Goal: Task Accomplishment & Management: Manage account settings

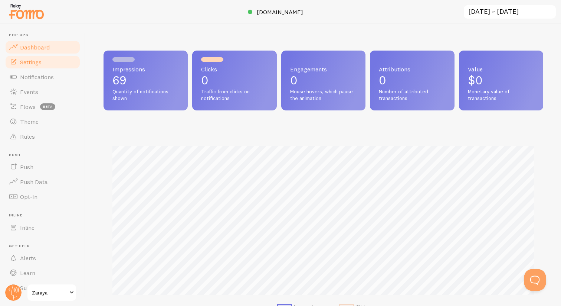
click at [48, 59] on link "Settings" at bounding box center [42, 62] width 76 height 15
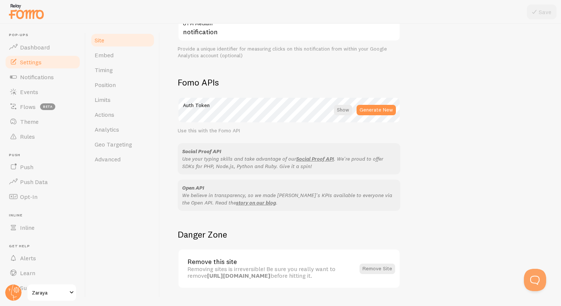
scroll to position [395, 0]
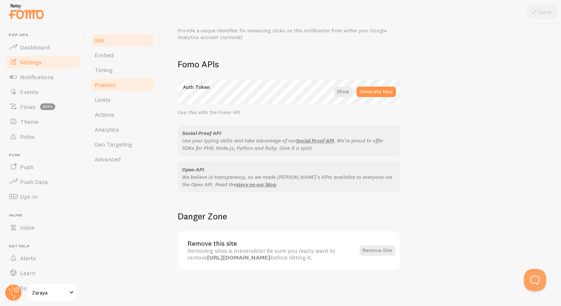
click at [119, 87] on link "Position" at bounding box center [122, 84] width 65 height 15
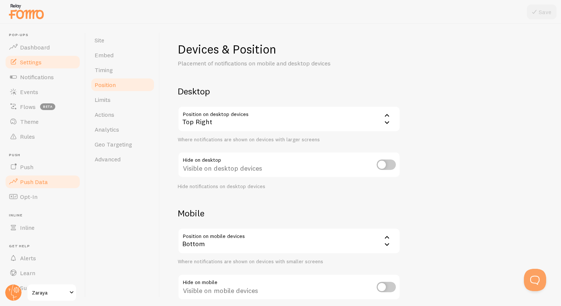
scroll to position [16, 0]
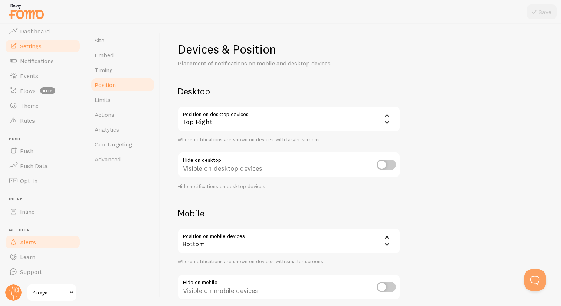
click at [34, 244] on span "Alerts" at bounding box center [28, 241] width 16 height 7
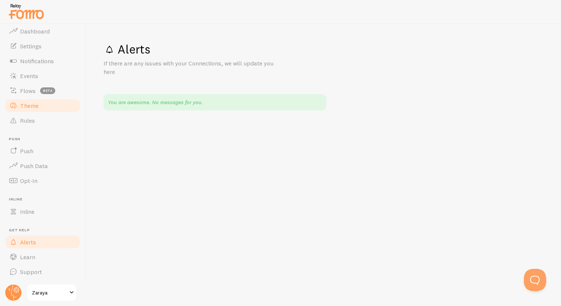
click at [41, 107] on link "Theme" at bounding box center [42, 105] width 76 height 15
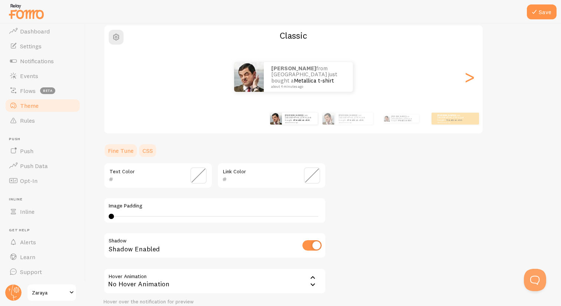
scroll to position [124, 0]
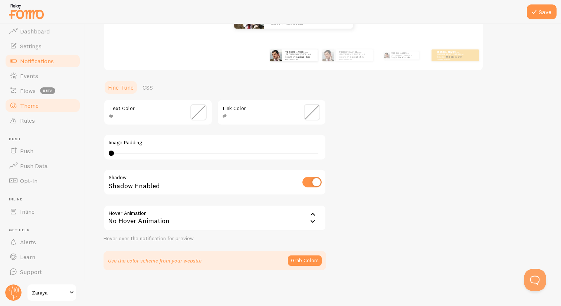
click at [52, 55] on link "Notifications" at bounding box center [42, 60] width 76 height 15
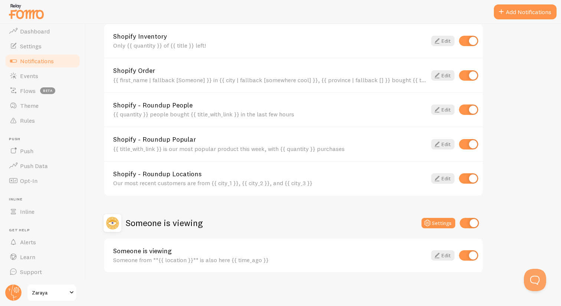
scroll to position [293, 0]
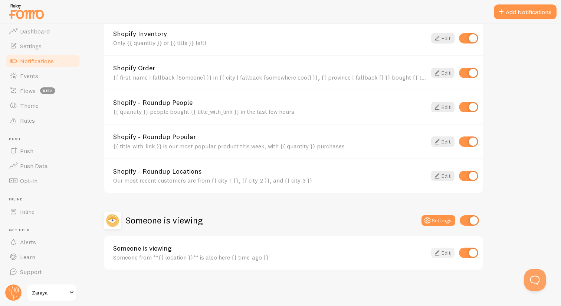
click at [447, 251] on link "Edit" at bounding box center [442, 252] width 23 height 10
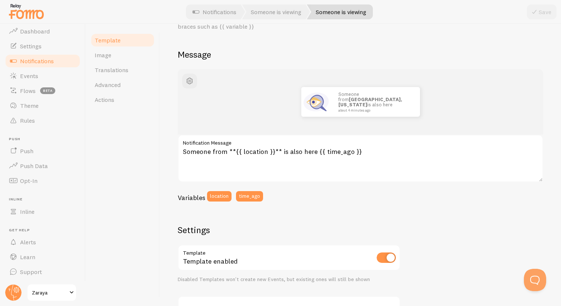
scroll to position [6, 0]
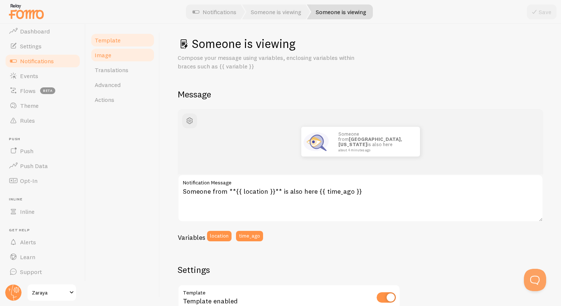
click at [105, 53] on span "Image" at bounding box center [103, 54] width 17 height 7
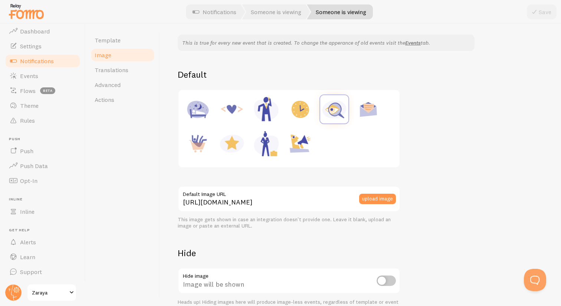
scroll to position [101, 0]
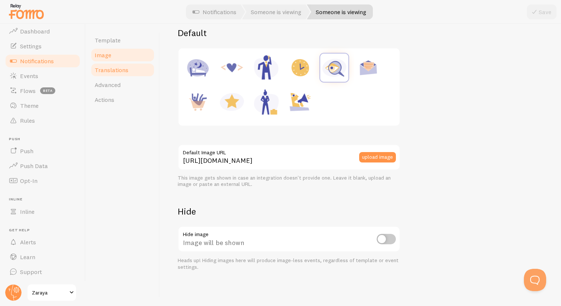
click at [126, 75] on link "Translations" at bounding box center [122, 69] width 65 height 15
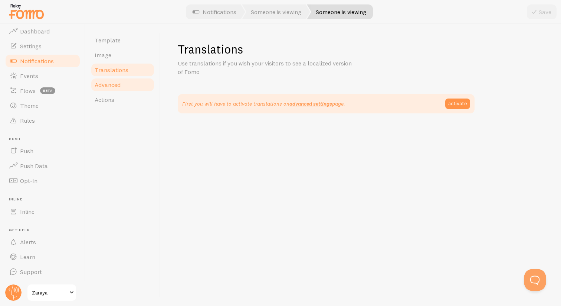
click at [122, 82] on link "Advanced" at bounding box center [122, 84] width 65 height 15
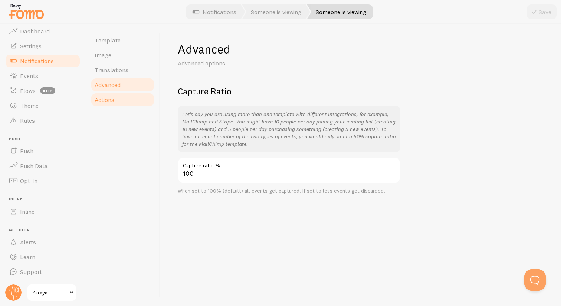
click at [125, 101] on link "Actions" at bounding box center [122, 99] width 65 height 15
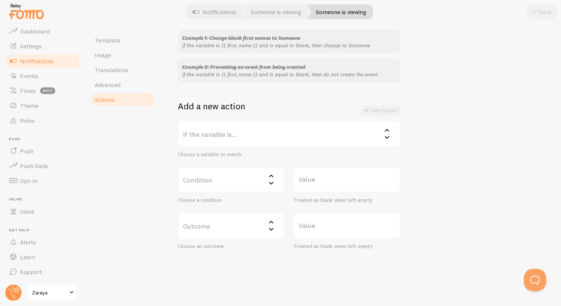
scroll to position [73, 0]
click at [237, 140] on label "If the variable is..." at bounding box center [289, 133] width 223 height 26
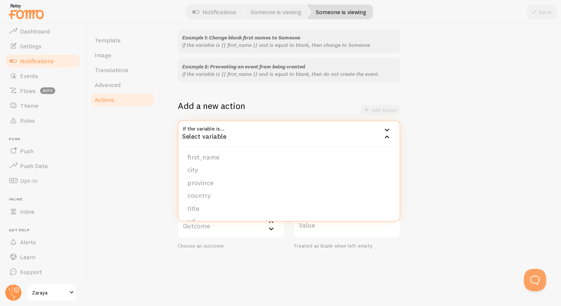
click at [136, 190] on div "Template Image Translations Advanced Actions" at bounding box center [123, 165] width 74 height 282
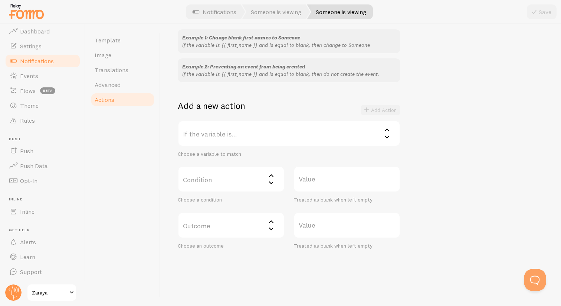
scroll to position [64, 0]
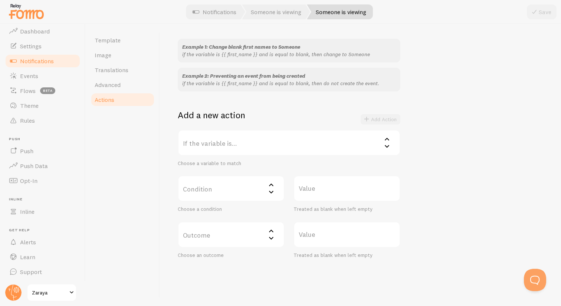
click at [214, 191] on label "Condition" at bounding box center [231, 188] width 107 height 26
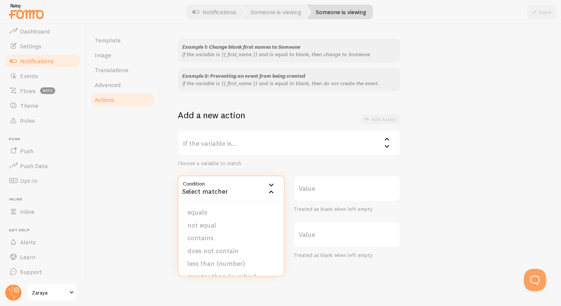
click at [148, 203] on div "Template Image Translations Advanced Actions" at bounding box center [123, 165] width 74 height 282
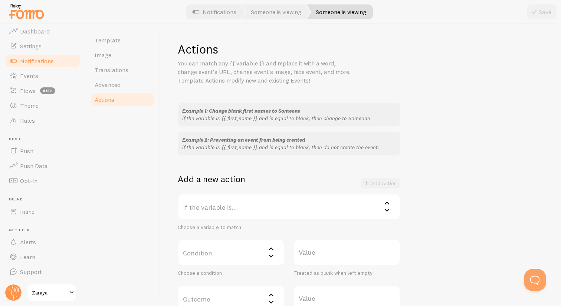
scroll to position [80, 0]
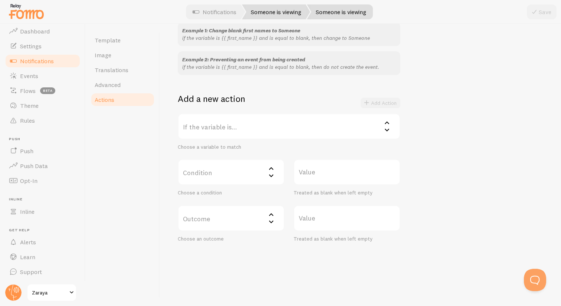
click at [272, 12] on link "Someone is viewing" at bounding box center [276, 11] width 68 height 15
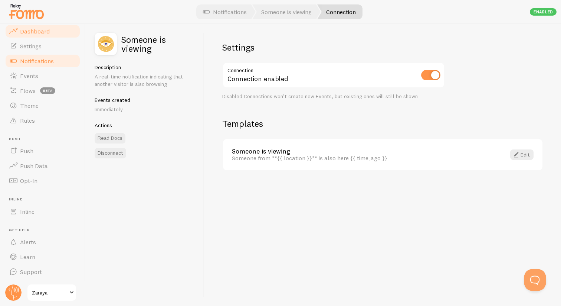
click at [45, 34] on span "Dashboard" at bounding box center [35, 30] width 30 height 7
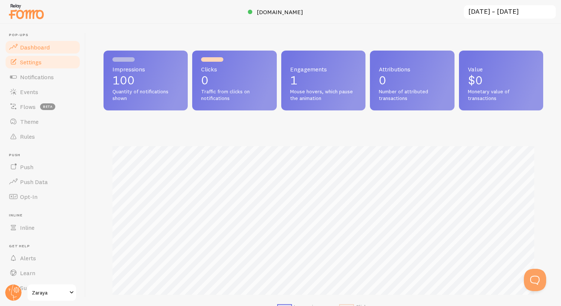
scroll to position [195, 440]
click at [43, 59] on link "Settings" at bounding box center [42, 62] width 76 height 15
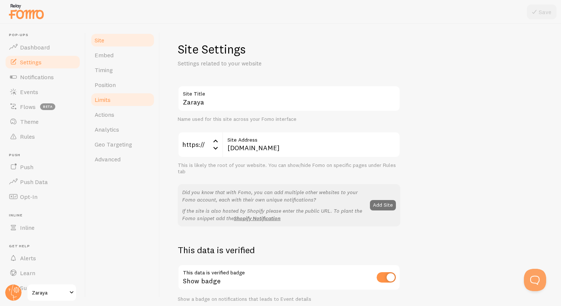
click at [118, 99] on link "Limits" at bounding box center [122, 99] width 65 height 15
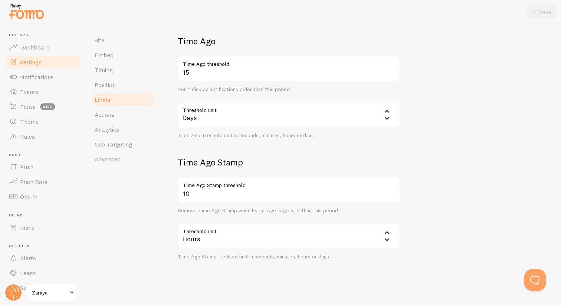
scroll to position [176, 0]
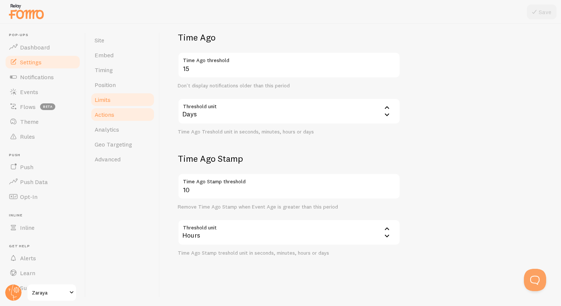
click at [127, 107] on link "Actions" at bounding box center [122, 114] width 65 height 15
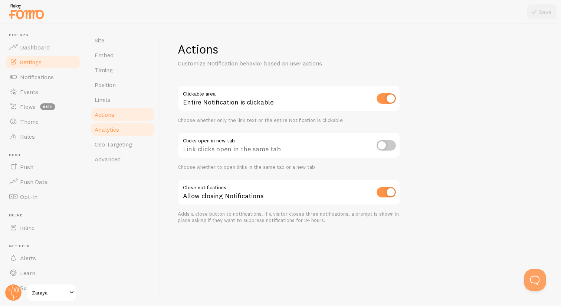
click at [120, 127] on link "Analytics" at bounding box center [122, 129] width 65 height 15
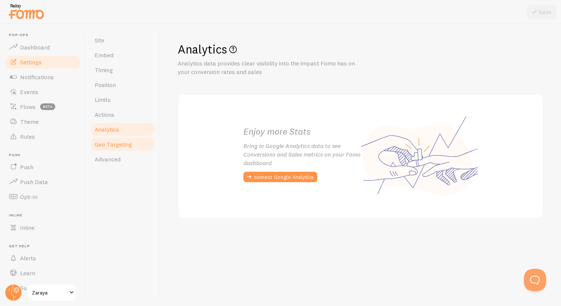
click at [119, 139] on link "Geo Targeting" at bounding box center [122, 144] width 65 height 15
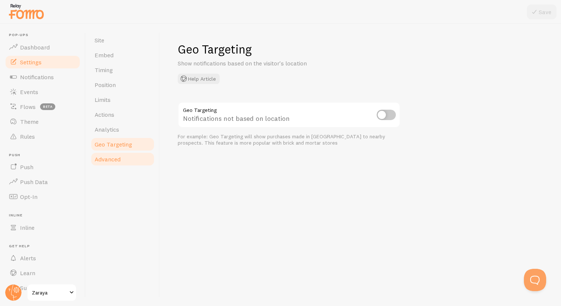
click at [121, 159] on span "Advanced" at bounding box center [108, 158] width 26 height 7
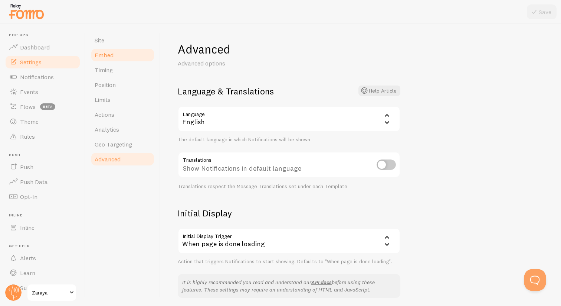
click at [125, 59] on link "Embed" at bounding box center [122, 55] width 65 height 15
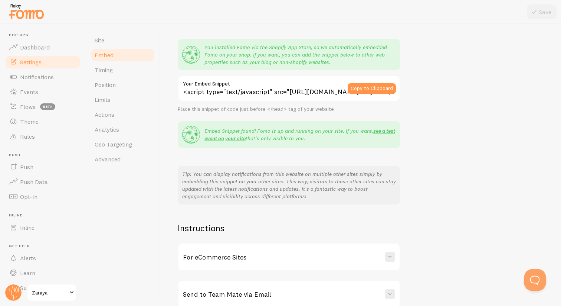
scroll to position [93, 0]
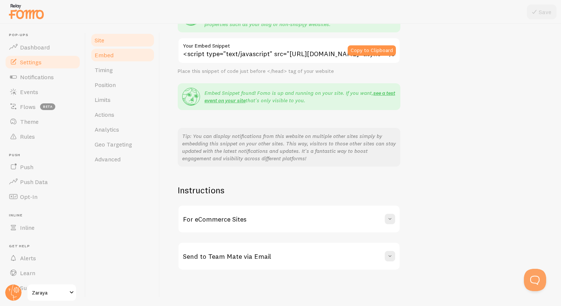
click at [110, 38] on link "Site" at bounding box center [122, 40] width 65 height 15
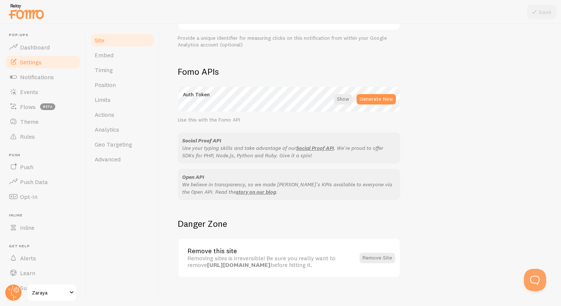
scroll to position [395, 0]
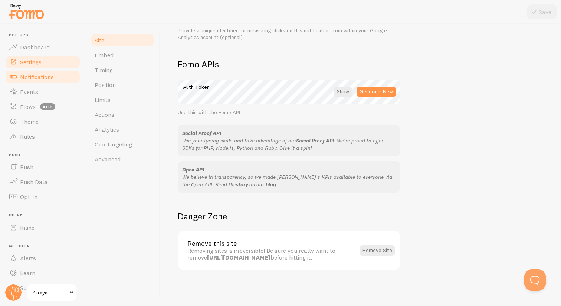
click at [45, 74] on span "Notifications" at bounding box center [37, 76] width 34 height 7
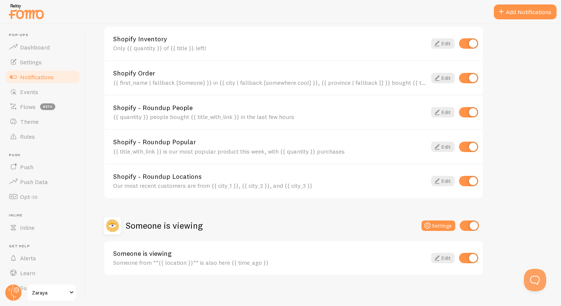
scroll to position [293, 0]
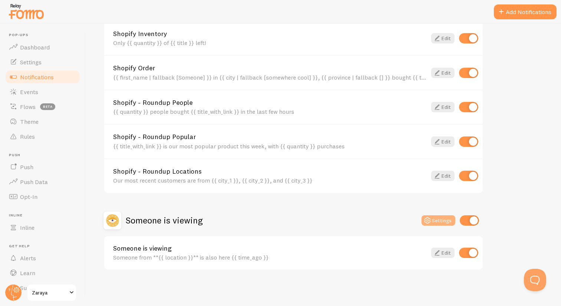
click at [442, 222] on button "Settings" at bounding box center [439, 220] width 34 height 10
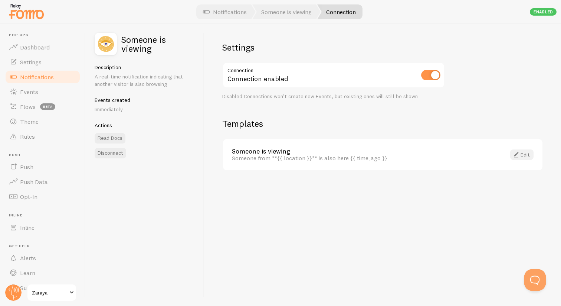
click at [531, 152] on link "Edit" at bounding box center [522, 154] width 23 height 10
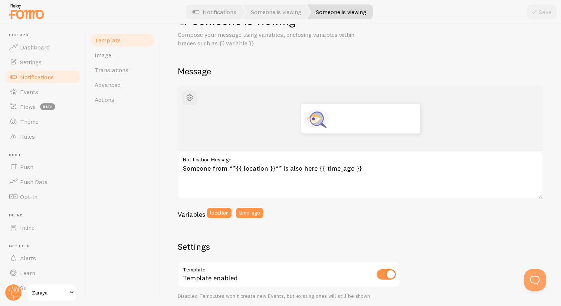
scroll to position [33, 0]
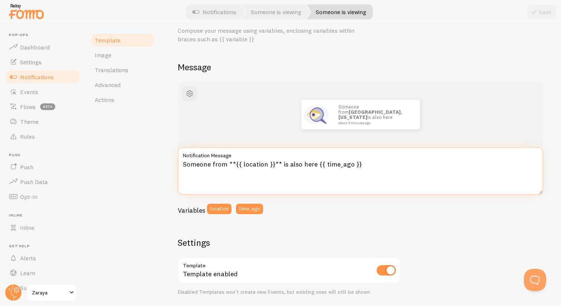
click at [255, 164] on textarea "Someone from **{{ location }}** is also here {{ time_ago }}" at bounding box center [361, 171] width 366 height 48
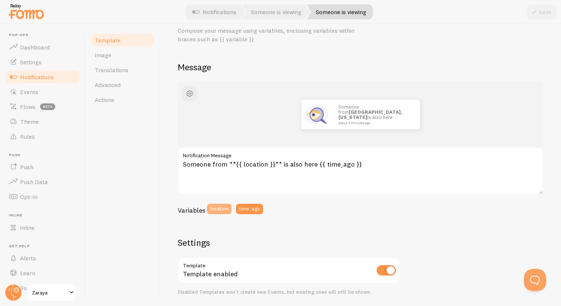
click at [216, 212] on button "location" at bounding box center [219, 208] width 25 height 10
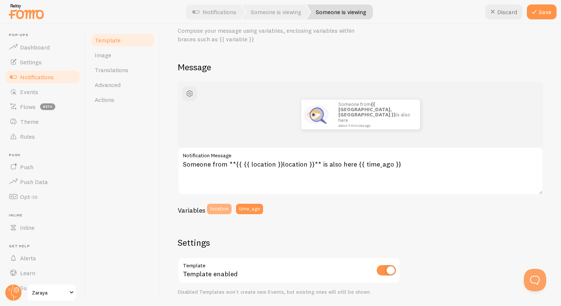
click at [216, 212] on button "location" at bounding box center [219, 208] width 25 height 10
click at [219, 206] on button "location" at bounding box center [219, 208] width 25 height 10
click at [303, 207] on div "Variables location time_ago" at bounding box center [361, 211] width 366 height 16
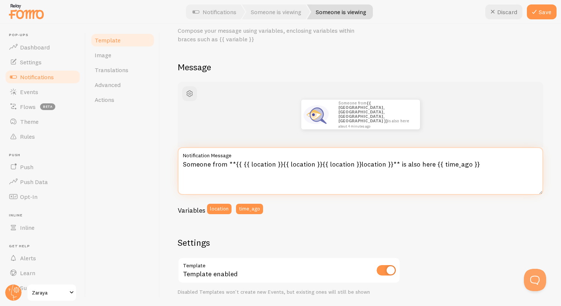
click at [307, 192] on textarea "Someone from **{{ {{ location }}{{ location }}{{ location }}location }}** is al…" at bounding box center [361, 171] width 366 height 48
click at [340, 162] on textarea "Someone from **{{ {{ location }}{{ location }}{{ location }}location }}** is al…" at bounding box center [361, 171] width 366 height 48
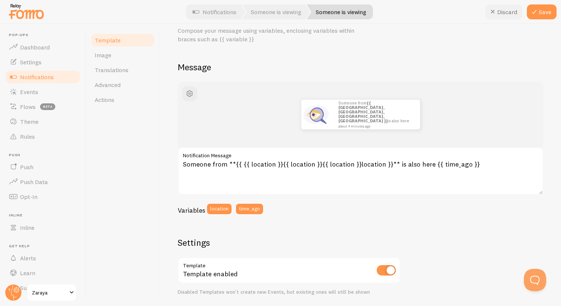
click at [508, 8] on button "Discard" at bounding box center [504, 11] width 37 height 15
type textarea "Someone from **{{ location }}** is also here {{ time_ago }}"
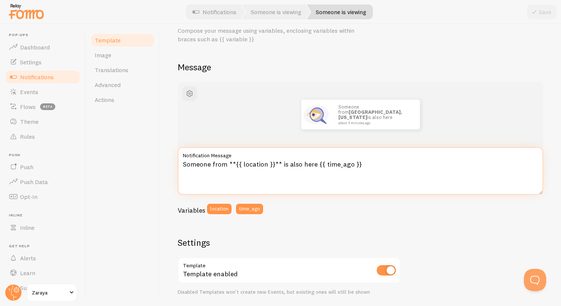
click at [255, 165] on textarea "Someone from **{{ location }}** is also here {{ time_ago }}" at bounding box center [361, 171] width 366 height 48
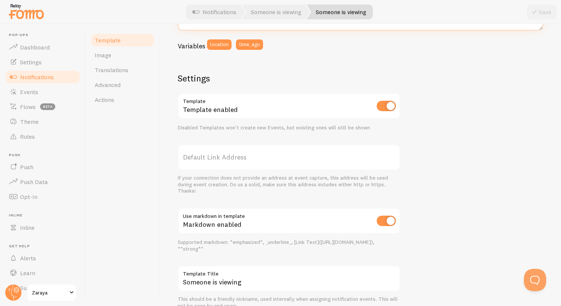
scroll to position [231, 0]
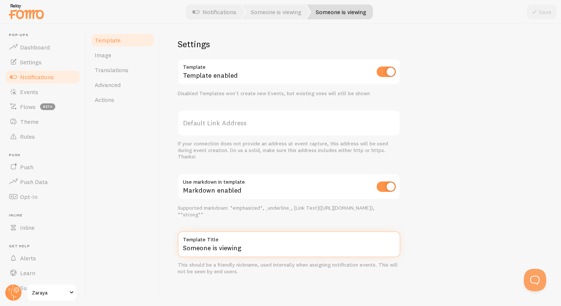
click at [290, 253] on input "Someone is viewing" at bounding box center [289, 244] width 223 height 26
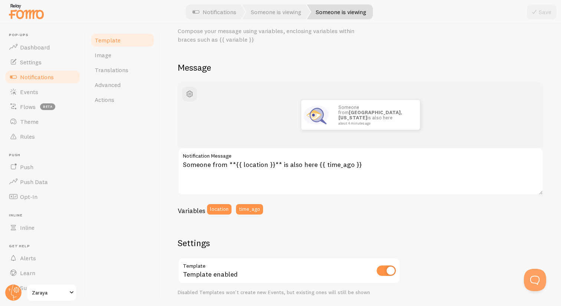
scroll to position [0, 0]
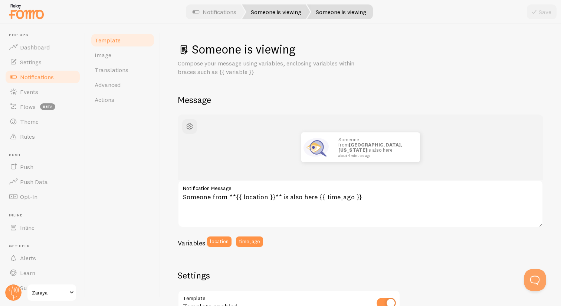
click at [273, 10] on link "Someone is viewing" at bounding box center [276, 11] width 68 height 15
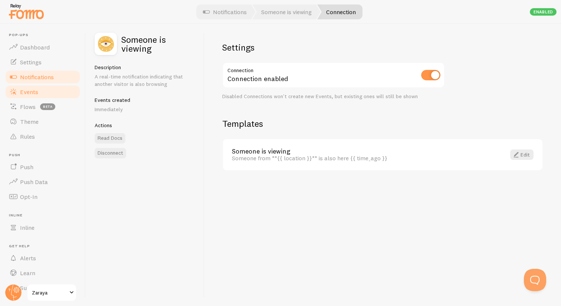
click at [31, 94] on span "Events" at bounding box center [29, 91] width 18 height 7
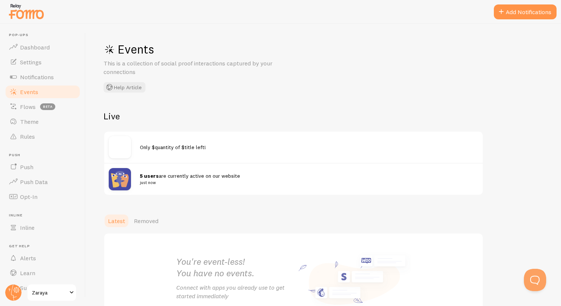
scroll to position [57, 0]
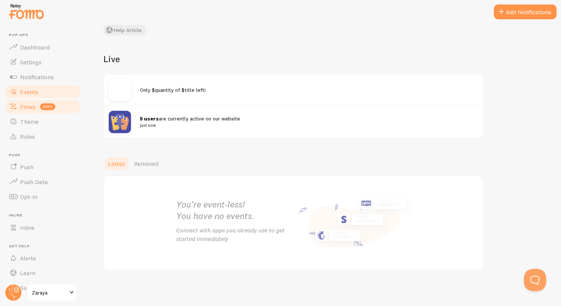
click at [34, 105] on span "Flows" at bounding box center [28, 106] width 16 height 7
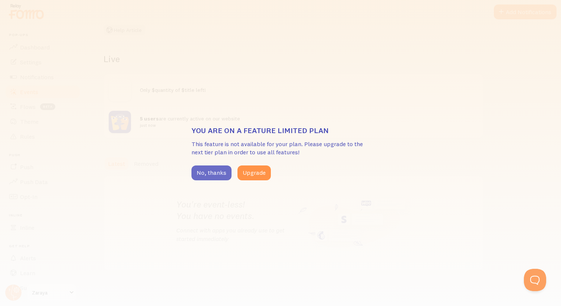
click at [211, 173] on button "No, thanks" at bounding box center [212, 172] width 40 height 15
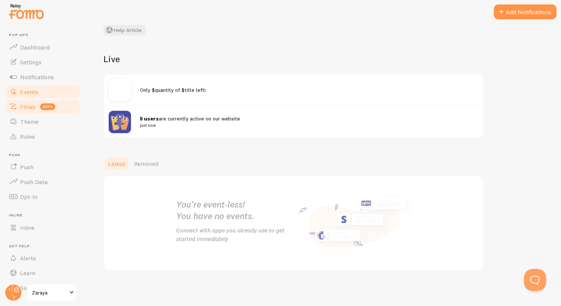
click at [32, 104] on span "Flows" at bounding box center [28, 106] width 16 height 7
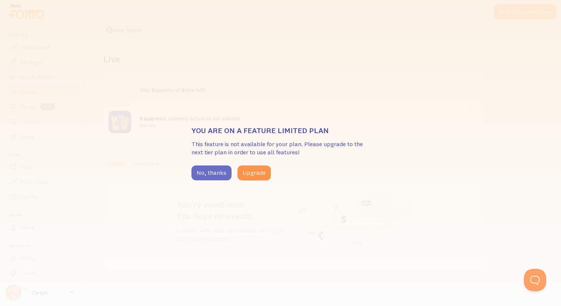
click at [218, 179] on button "No, thanks" at bounding box center [212, 172] width 40 height 15
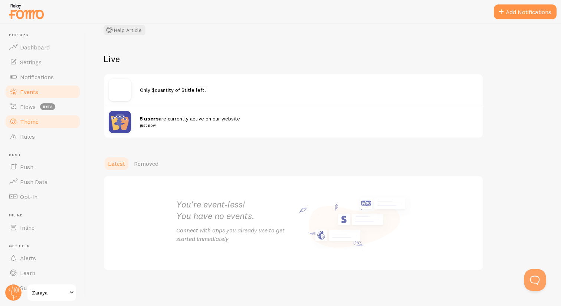
click at [30, 114] on link "Theme" at bounding box center [42, 121] width 76 height 15
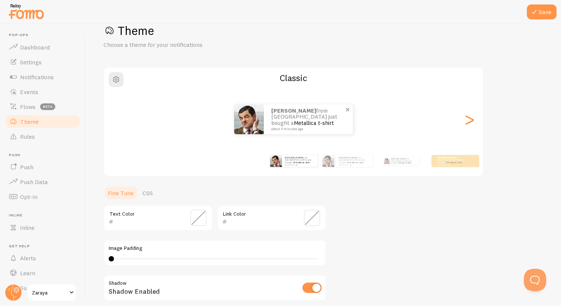
scroll to position [17, 0]
click at [469, 118] on div ">" at bounding box center [469, 120] width 9 height 53
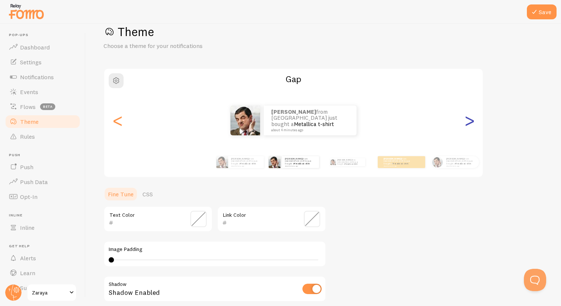
click at [469, 118] on div ">" at bounding box center [469, 120] width 9 height 53
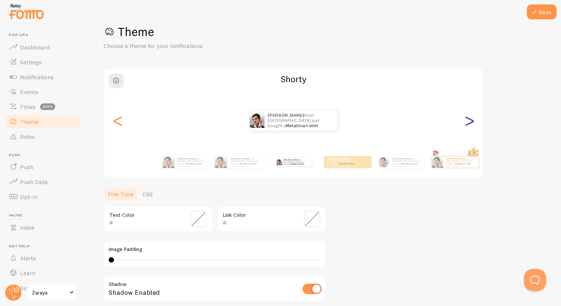
click at [469, 118] on div ">" at bounding box center [469, 120] width 9 height 53
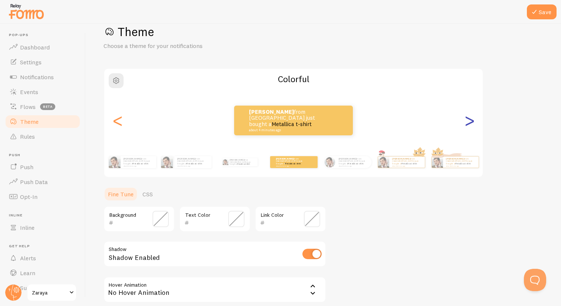
click at [469, 118] on div ">" at bounding box center [469, 120] width 9 height 53
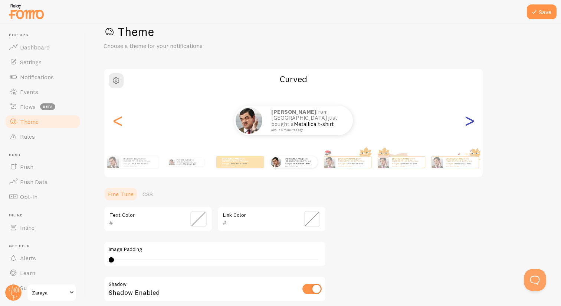
click at [469, 118] on div ">" at bounding box center [469, 120] width 9 height 53
type input "0"
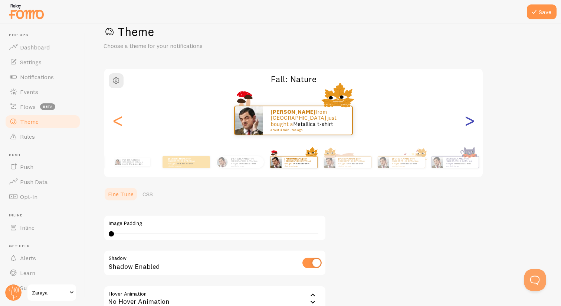
click at [469, 118] on div ">" at bounding box center [469, 120] width 9 height 53
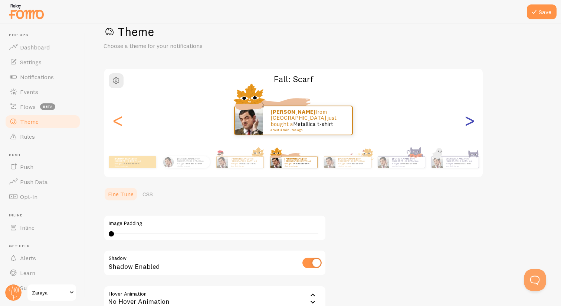
click at [469, 118] on div ">" at bounding box center [469, 120] width 9 height 53
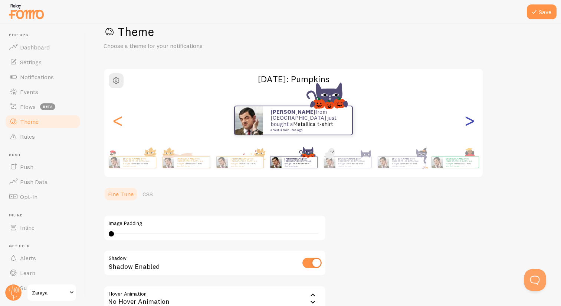
click at [471, 124] on div ">" at bounding box center [469, 120] width 9 height 53
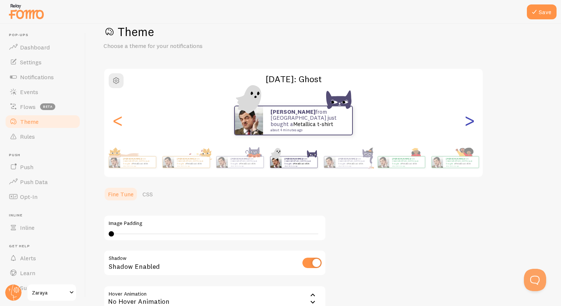
click at [471, 124] on div ">" at bounding box center [469, 120] width 9 height 53
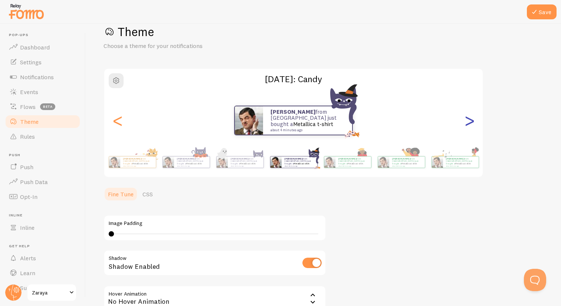
click at [471, 124] on div ">" at bounding box center [469, 120] width 9 height 53
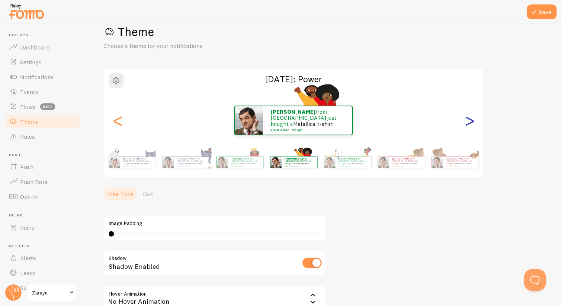
click at [471, 124] on div ">" at bounding box center [469, 120] width 9 height 53
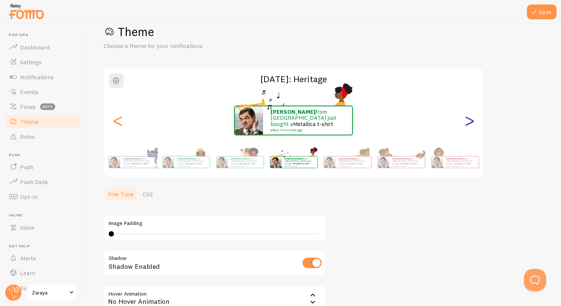
click at [471, 124] on div ">" at bounding box center [469, 120] width 9 height 53
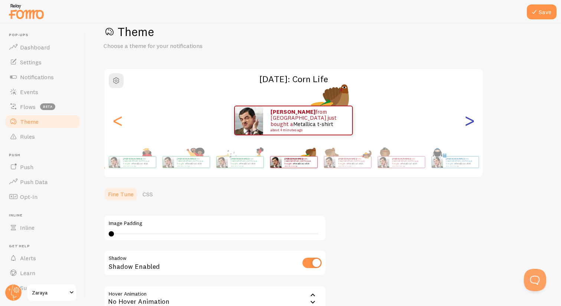
click at [471, 124] on div ">" at bounding box center [469, 120] width 9 height 53
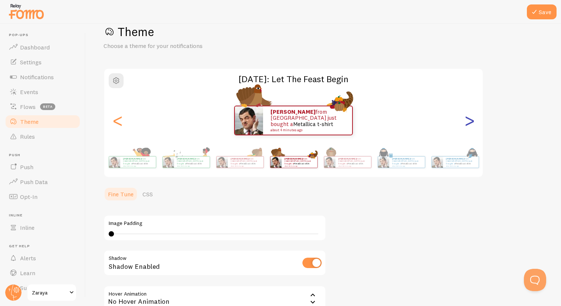
click at [471, 124] on div ">" at bounding box center [469, 120] width 9 height 53
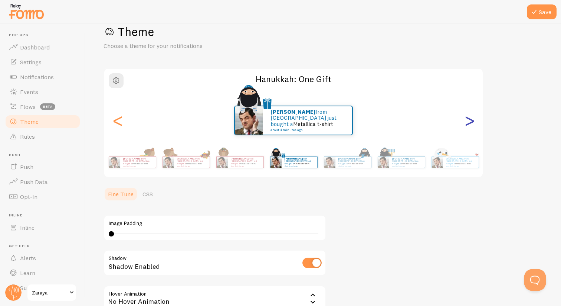
click at [471, 124] on div ">" at bounding box center [469, 120] width 9 height 53
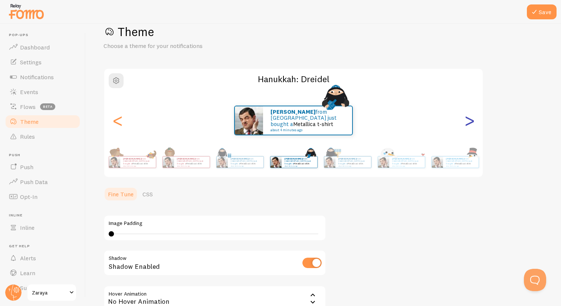
click at [471, 124] on div ">" at bounding box center [469, 120] width 9 height 53
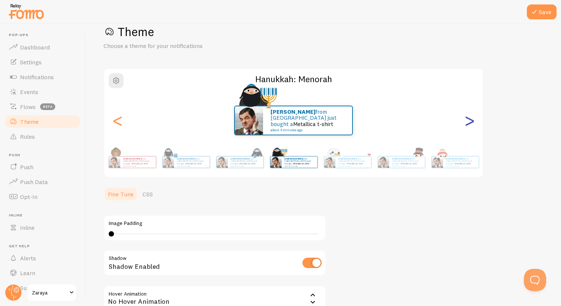
click at [471, 124] on div ">" at bounding box center [469, 120] width 9 height 53
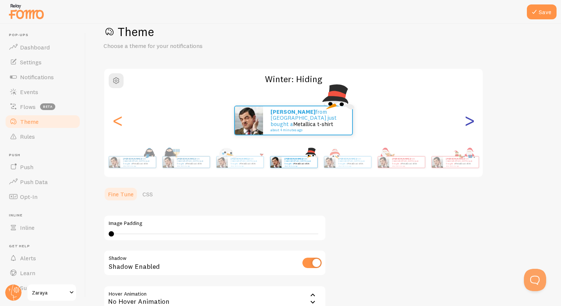
click at [471, 124] on div ">" at bounding box center [469, 120] width 9 height 53
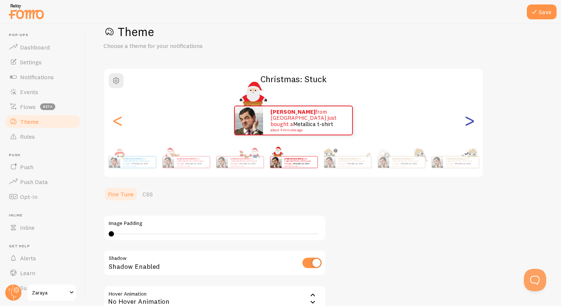
click at [471, 124] on div ">" at bounding box center [469, 120] width 9 height 53
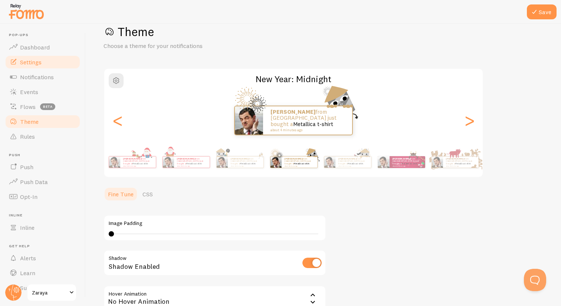
click at [48, 68] on link "Settings" at bounding box center [42, 62] width 76 height 15
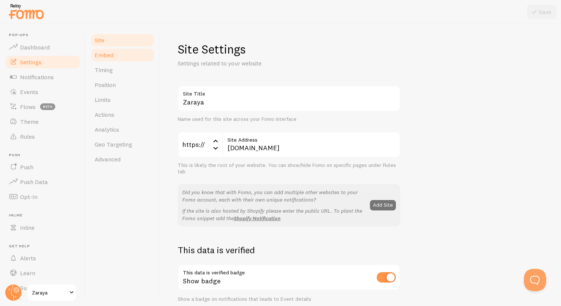
click at [111, 55] on span "Embed" at bounding box center [104, 54] width 19 height 7
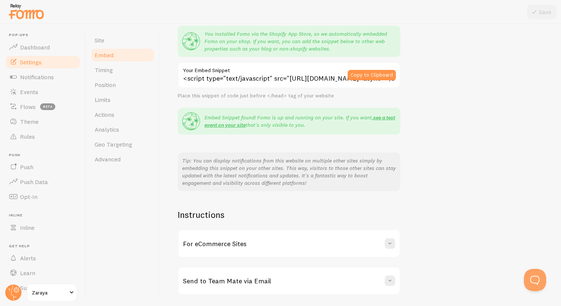
scroll to position [93, 0]
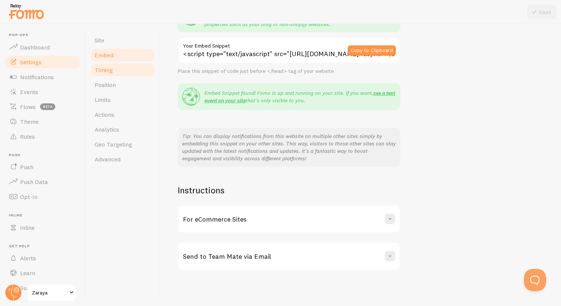
click at [124, 69] on link "Timing" at bounding box center [122, 69] width 65 height 15
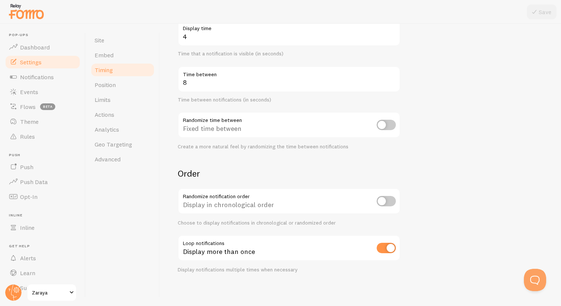
scroll to position [134, 0]
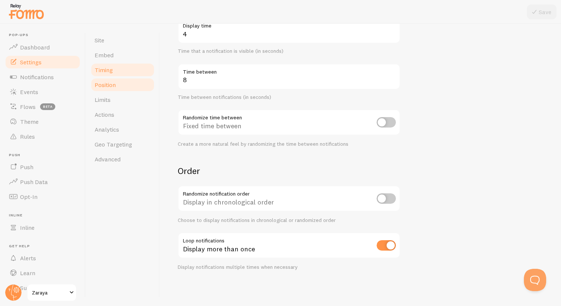
click at [117, 84] on link "Position" at bounding box center [122, 84] width 65 height 15
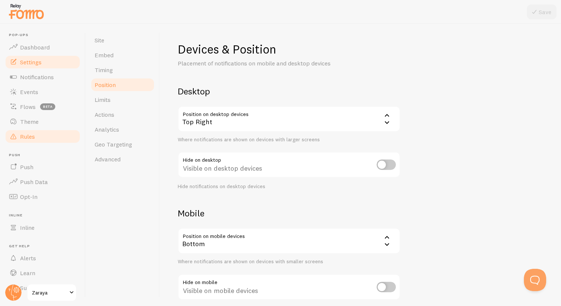
click at [58, 139] on link "Rules" at bounding box center [42, 136] width 76 height 15
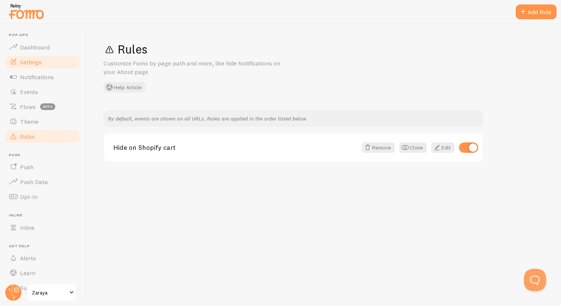
click at [48, 64] on link "Settings" at bounding box center [42, 62] width 76 height 15
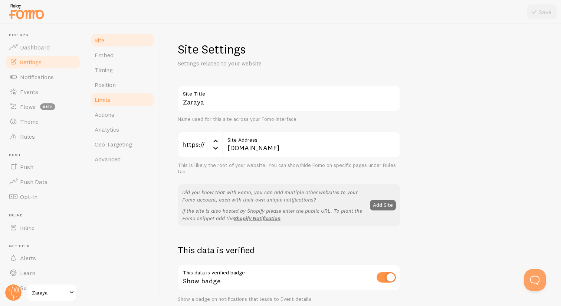
click at [130, 95] on link "Limits" at bounding box center [122, 99] width 65 height 15
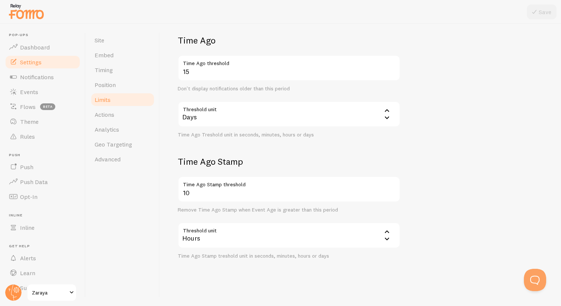
scroll to position [176, 0]
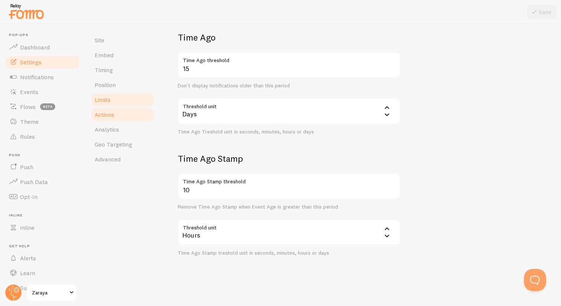
click at [129, 120] on link "Actions" at bounding box center [122, 114] width 65 height 15
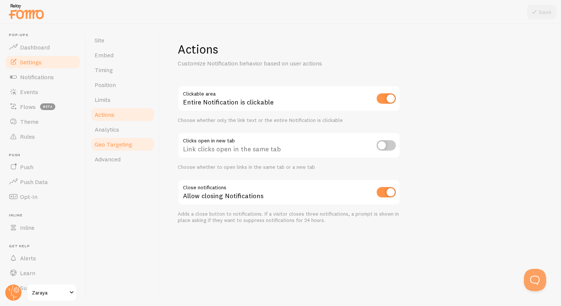
click at [115, 141] on span "Geo Targeting" at bounding box center [113, 143] width 37 height 7
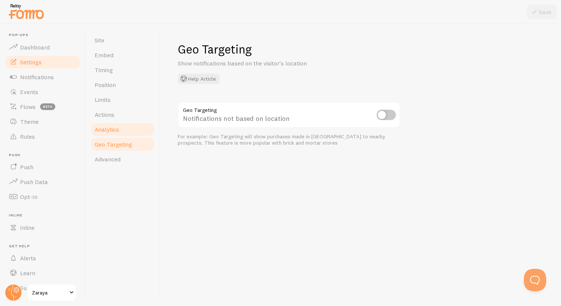
click at [117, 130] on span "Analytics" at bounding box center [107, 128] width 25 height 7
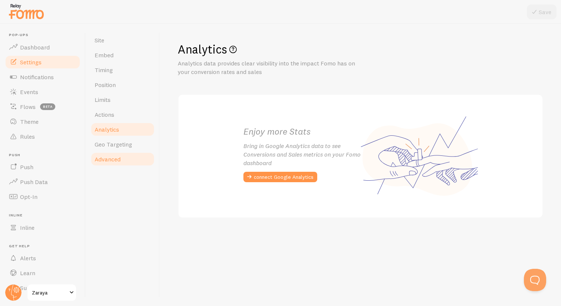
click at [119, 153] on link "Advanced" at bounding box center [122, 158] width 65 height 15
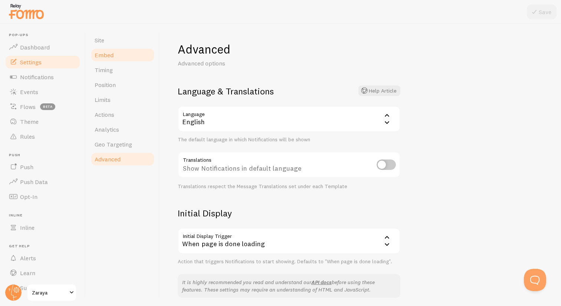
click at [115, 49] on link "Embed" at bounding box center [122, 55] width 65 height 15
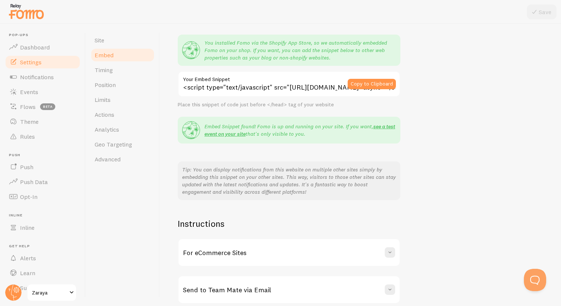
scroll to position [93, 0]
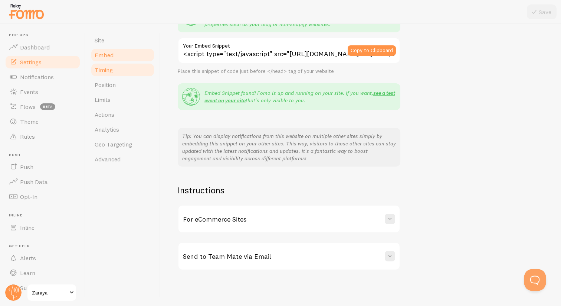
click at [126, 71] on link "Timing" at bounding box center [122, 69] width 65 height 15
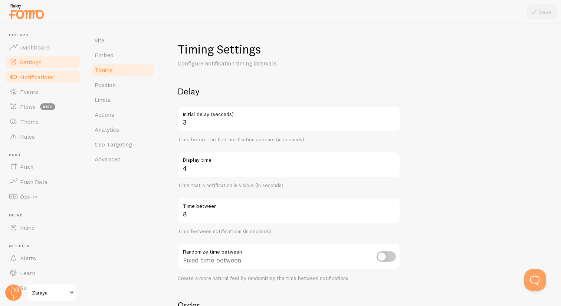
click at [55, 82] on link "Notifications" at bounding box center [42, 76] width 76 height 15
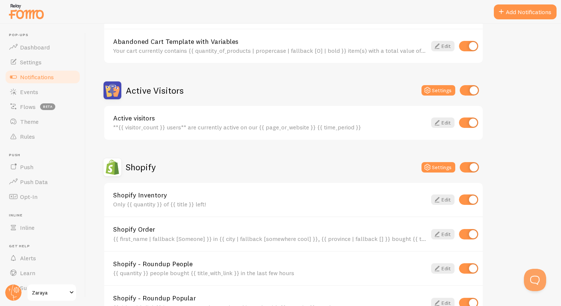
scroll to position [132, 0]
click at [439, 121] on icon at bounding box center [437, 122] width 9 height 9
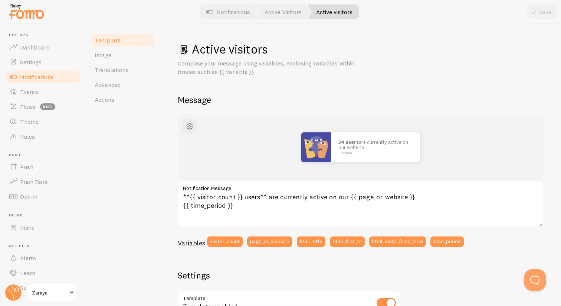
click at [49, 78] on span "Notifications" at bounding box center [37, 76] width 34 height 7
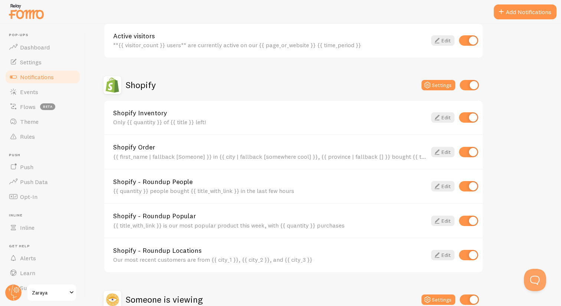
scroll to position [212, 0]
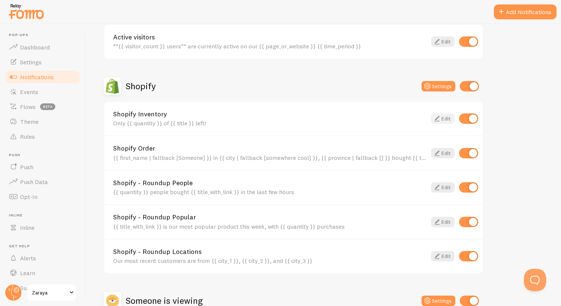
click at [443, 117] on link "Edit" at bounding box center [442, 118] width 23 height 10
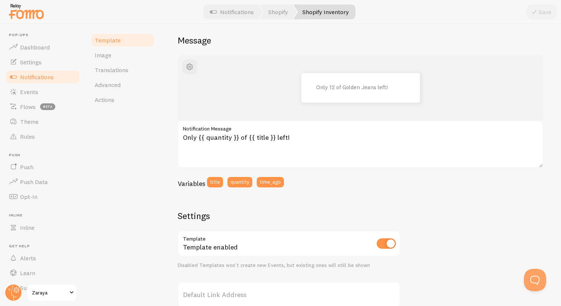
scroll to position [59, 0]
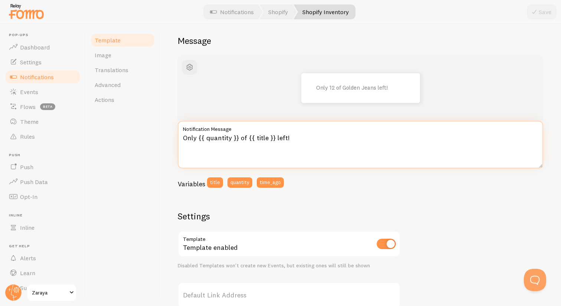
drag, startPoint x: 237, startPoint y: 140, endPoint x: 198, endPoint y: 137, distance: 39.8
click at [198, 137] on textarea "Only {{ quantity }} of {{ title }} left!" at bounding box center [361, 145] width 366 height 48
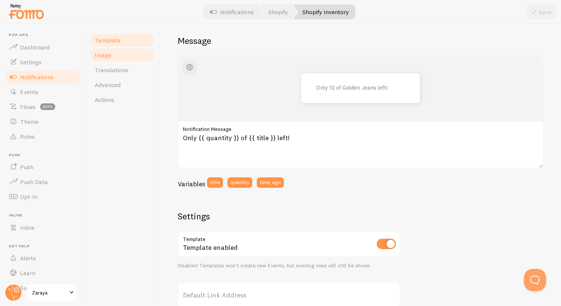
click at [120, 58] on link "Image" at bounding box center [122, 55] width 65 height 15
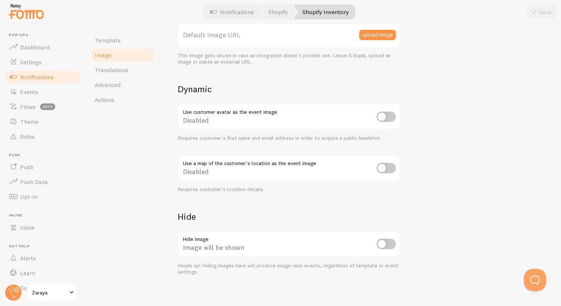
scroll to position [228, 0]
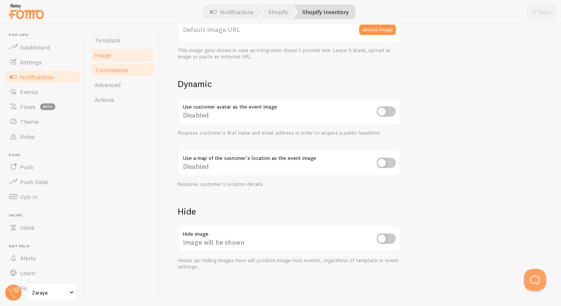
click at [124, 74] on link "Translations" at bounding box center [122, 69] width 65 height 15
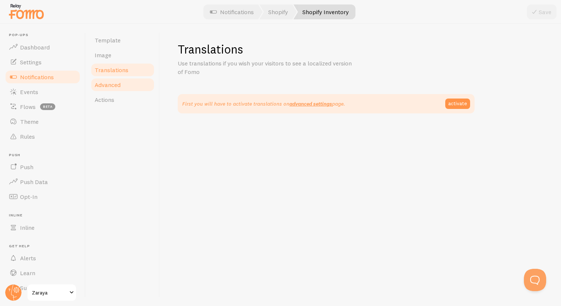
click at [125, 84] on link "Advanced" at bounding box center [122, 84] width 65 height 15
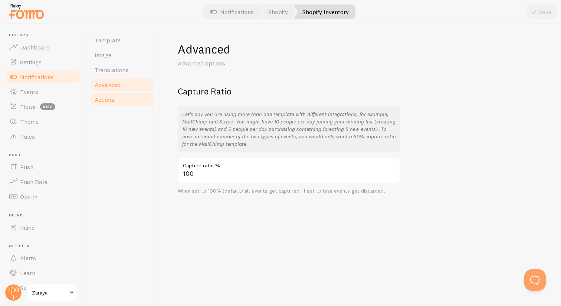
click at [124, 101] on link "Actions" at bounding box center [122, 99] width 65 height 15
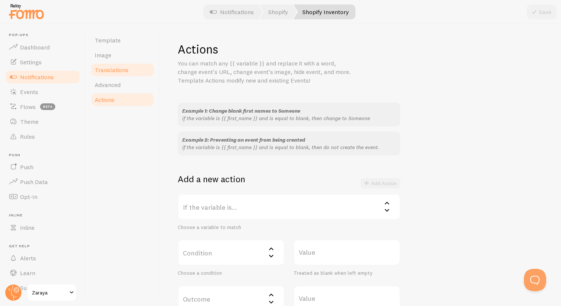
click at [125, 66] on span "Translations" at bounding box center [112, 69] width 34 height 7
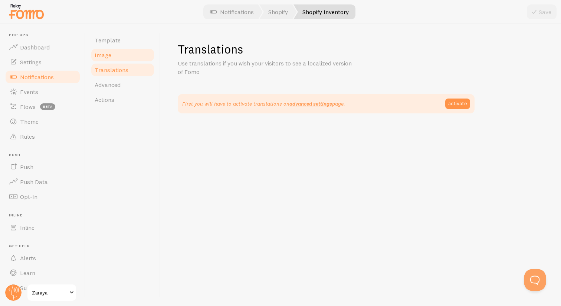
click at [123, 52] on link "Image" at bounding box center [122, 55] width 65 height 15
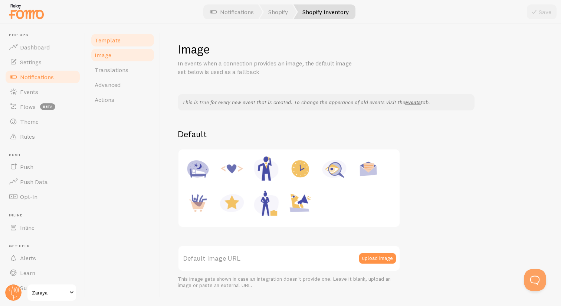
click at [123, 44] on link "Template" at bounding box center [122, 40] width 65 height 15
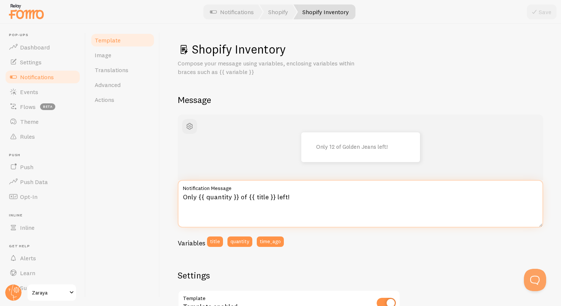
drag, startPoint x: 237, startPoint y: 196, endPoint x: 199, endPoint y: 195, distance: 38.3
click at [199, 195] on textarea "Only {{ quantity }} of {{ title }} left!" at bounding box center [361, 204] width 366 height 48
type textarea "Only 48 of {{ title }} left!"
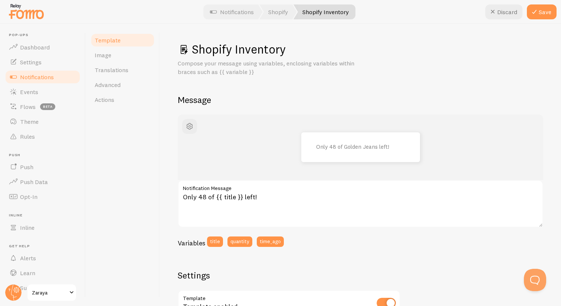
click at [147, 228] on div "Template Image Translations Advanced Actions" at bounding box center [123, 165] width 74 height 282
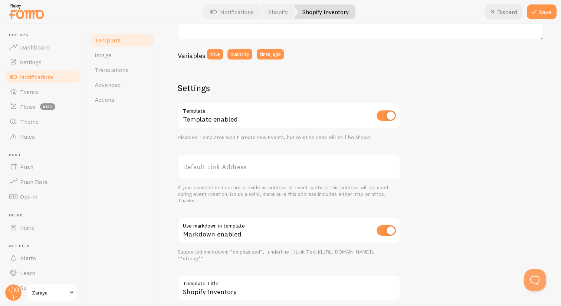
scroll to position [231, 0]
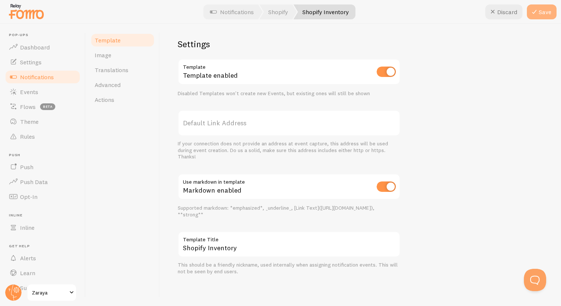
click at [539, 12] on button "Save" at bounding box center [542, 11] width 30 height 15
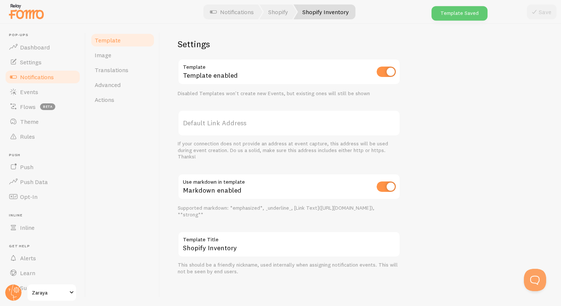
scroll to position [0, 0]
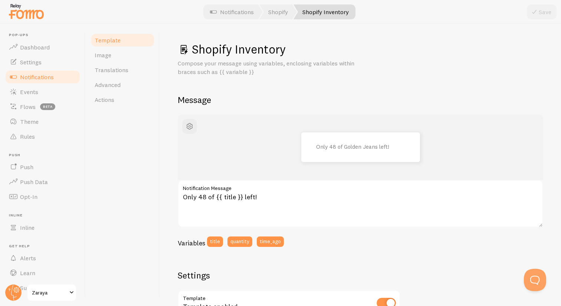
click at [29, 74] on span "Notifications" at bounding box center [37, 76] width 34 height 7
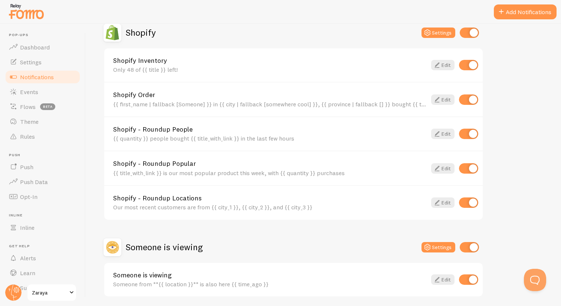
scroll to position [267, 0]
click at [437, 131] on icon at bounding box center [437, 132] width 9 height 9
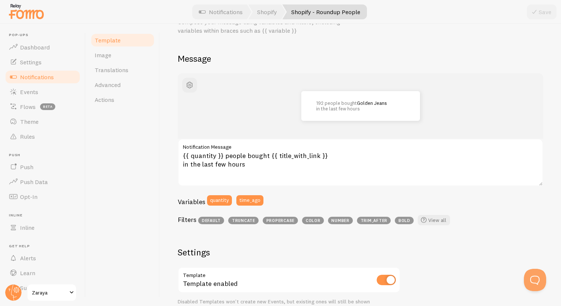
scroll to position [42, 0]
click at [191, 85] on span "button" at bounding box center [189, 84] width 9 height 9
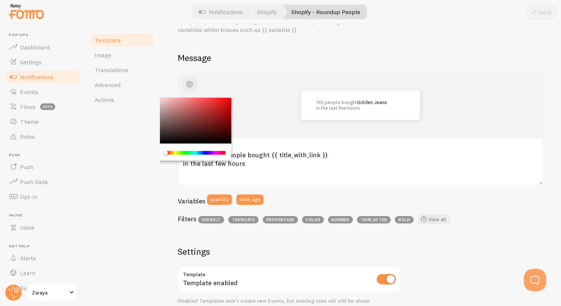
click at [252, 100] on div "192 people bought Golden Jeans in the last few hours" at bounding box center [361, 105] width 330 height 30
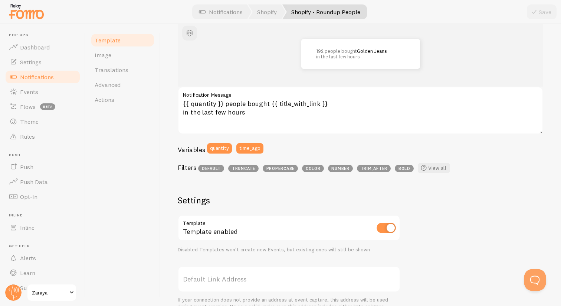
scroll to position [73, 0]
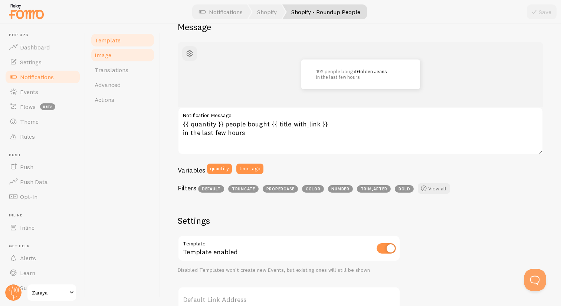
click at [133, 61] on link "Image" at bounding box center [122, 55] width 65 height 15
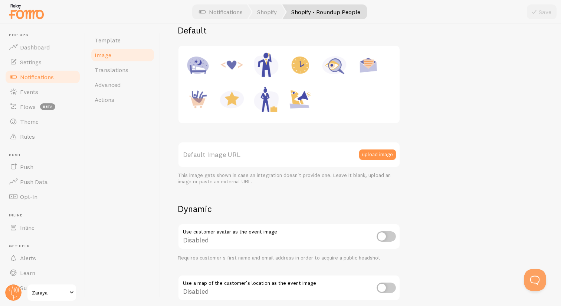
scroll to position [228, 0]
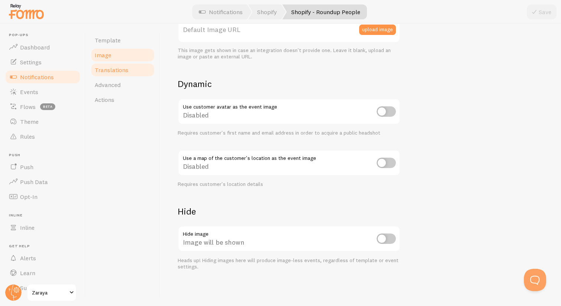
click at [111, 66] on span "Translations" at bounding box center [112, 69] width 34 height 7
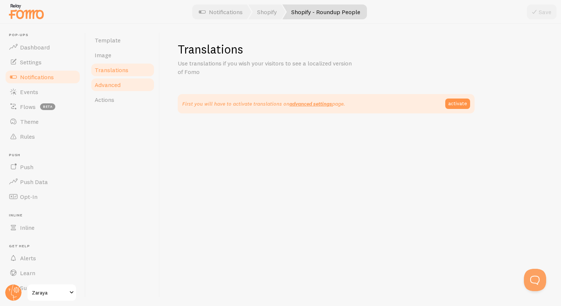
click at [111, 78] on link "Advanced" at bounding box center [122, 84] width 65 height 15
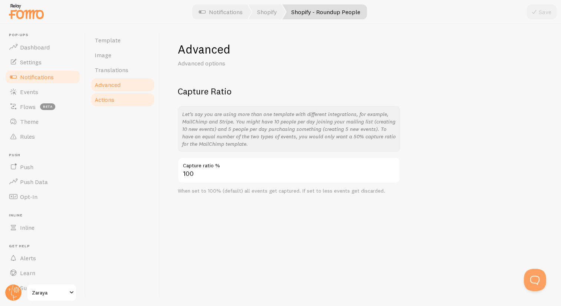
click at [112, 94] on link "Actions" at bounding box center [122, 99] width 65 height 15
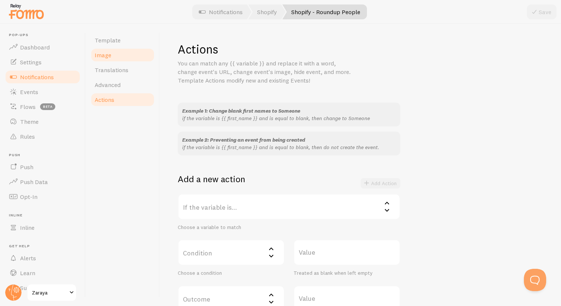
click at [118, 54] on link "Image" at bounding box center [122, 55] width 65 height 15
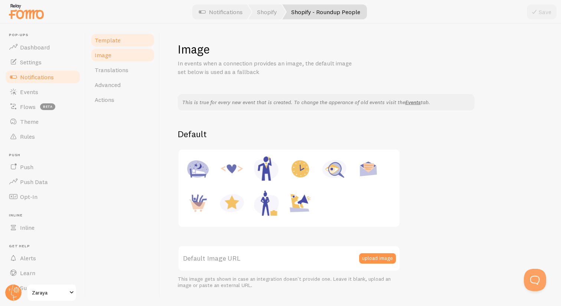
click at [121, 40] on link "Template" at bounding box center [122, 40] width 65 height 15
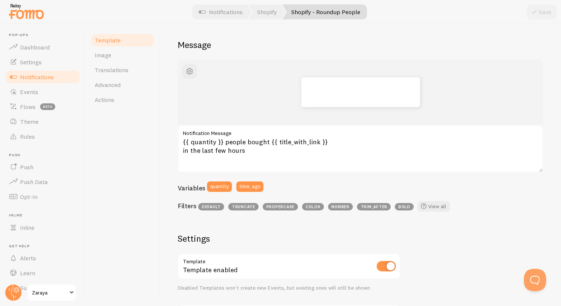
scroll to position [58, 0]
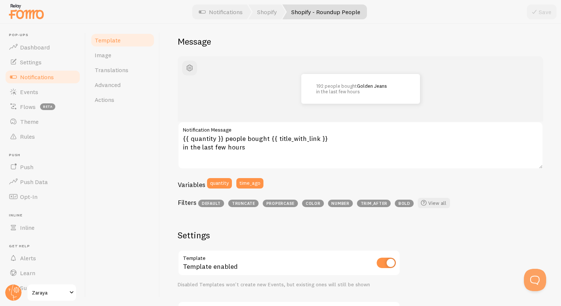
click at [47, 74] on span "Notifications" at bounding box center [37, 76] width 34 height 7
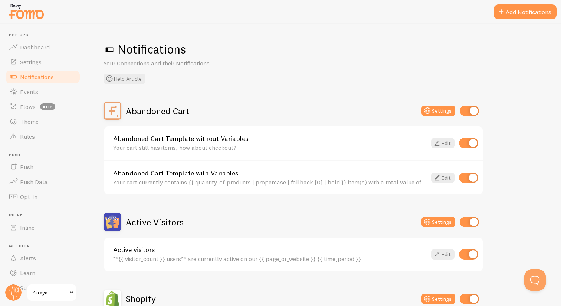
scroll to position [293, 0]
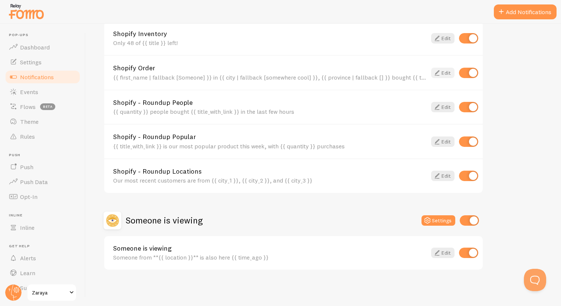
click at [447, 72] on link "Edit" at bounding box center [442, 73] width 23 height 10
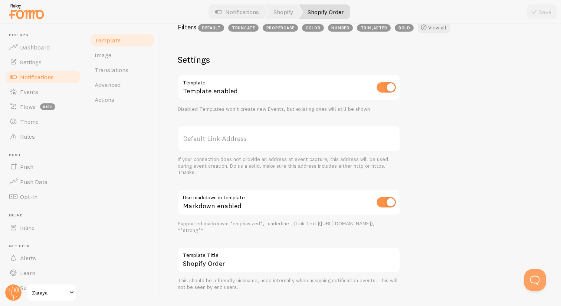
scroll to position [264, 0]
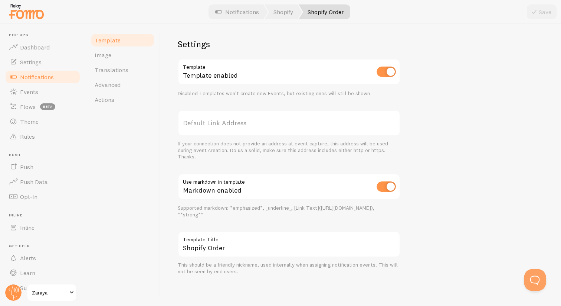
click at [232, 126] on label "Default Link Address" at bounding box center [289, 123] width 223 height 26
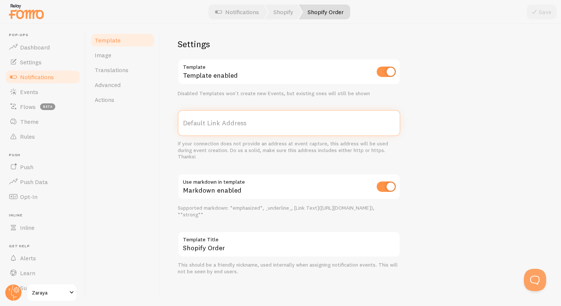
click at [232, 126] on input "Default Link Address" at bounding box center [289, 123] width 223 height 26
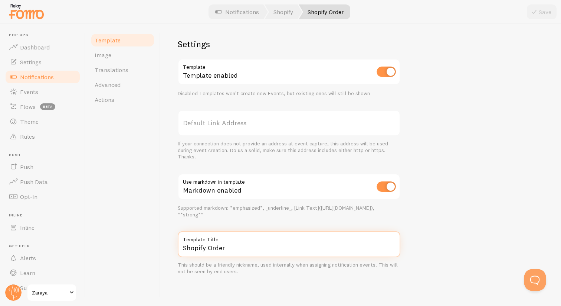
click at [222, 249] on input "Shopify Order" at bounding box center [289, 244] width 223 height 26
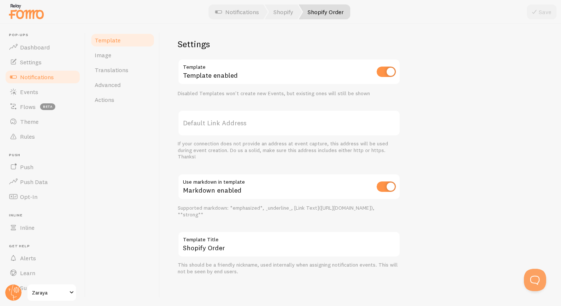
click at [244, 127] on label "Default Link Address" at bounding box center [289, 123] width 223 height 26
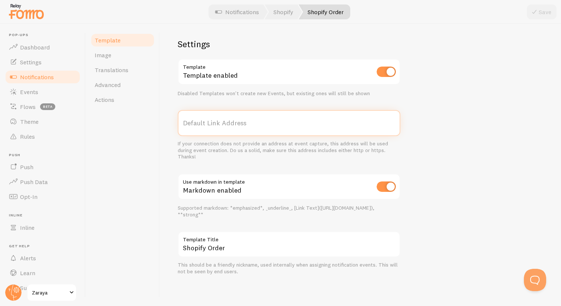
click at [244, 127] on input "Default Link Address" at bounding box center [289, 123] width 223 height 26
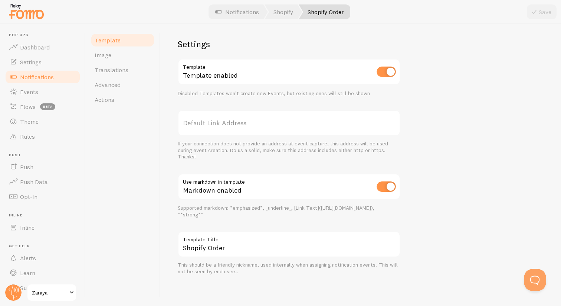
click at [246, 75] on div "Template enabled" at bounding box center [289, 72] width 223 height 27
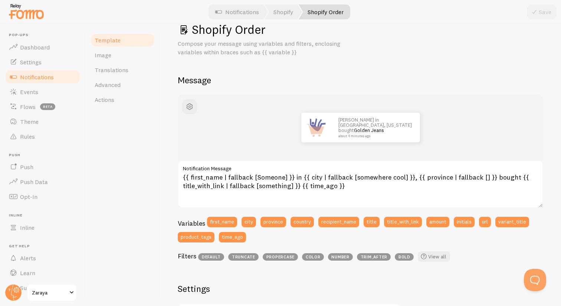
scroll to position [0, 0]
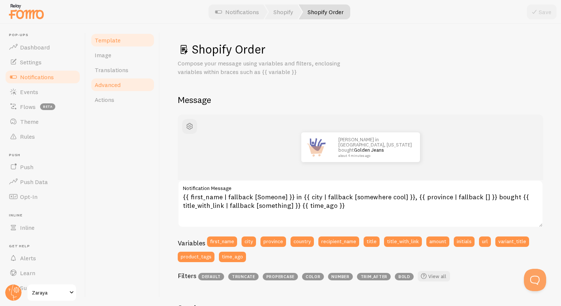
click at [130, 86] on link "Advanced" at bounding box center [122, 84] width 65 height 15
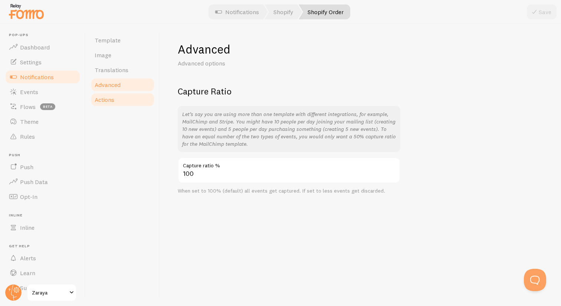
click at [124, 105] on link "Actions" at bounding box center [122, 99] width 65 height 15
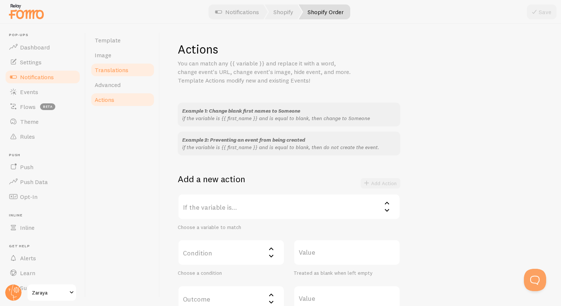
click at [126, 69] on span "Translations" at bounding box center [112, 69] width 34 height 7
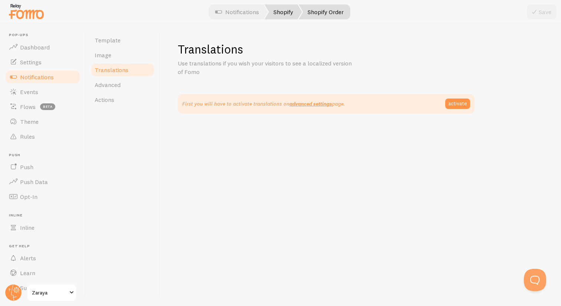
click at [284, 9] on link "Shopify" at bounding box center [283, 11] width 37 height 15
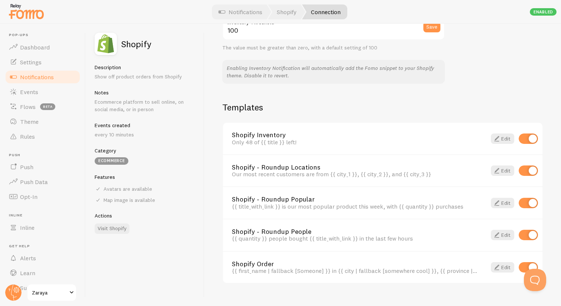
scroll to position [460, 0]
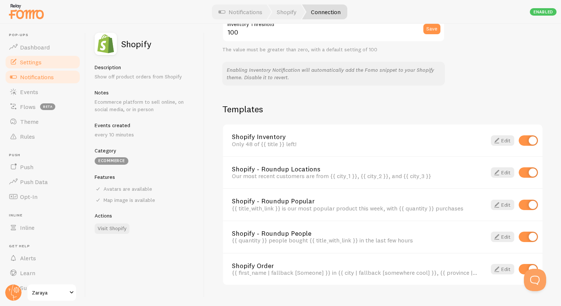
click at [36, 64] on span "Settings" at bounding box center [31, 61] width 22 height 7
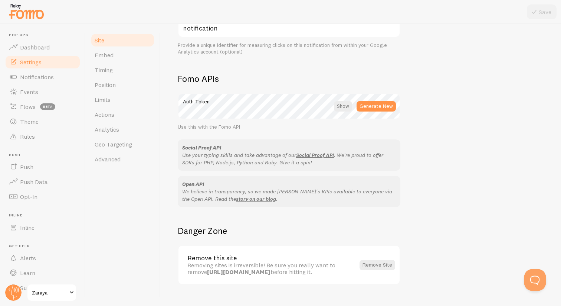
scroll to position [395, 0]
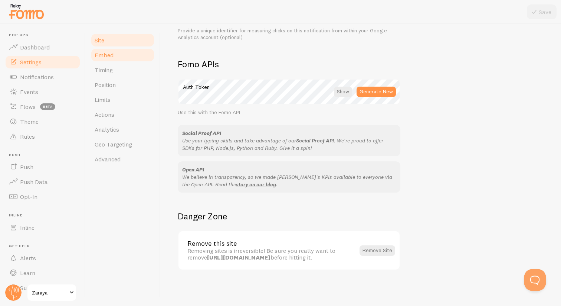
click at [126, 61] on link "Embed" at bounding box center [122, 55] width 65 height 15
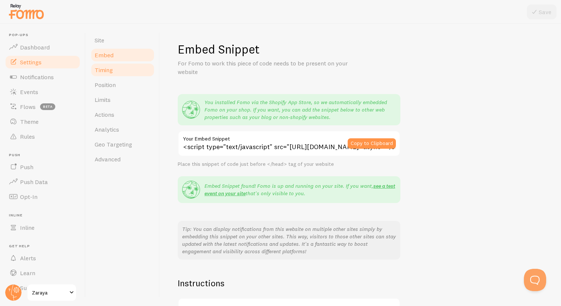
click at [123, 72] on link "Timing" at bounding box center [122, 69] width 65 height 15
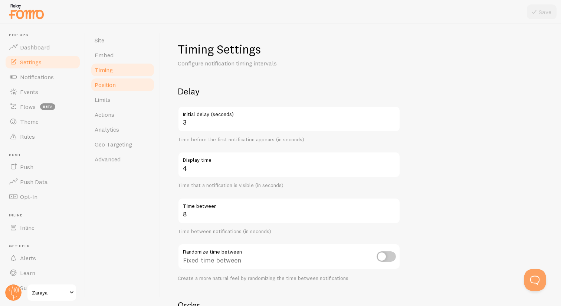
click at [128, 91] on link "Position" at bounding box center [122, 84] width 65 height 15
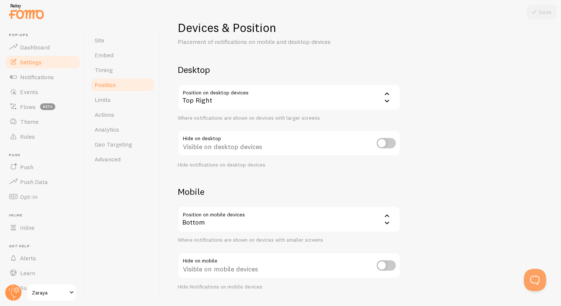
scroll to position [41, 0]
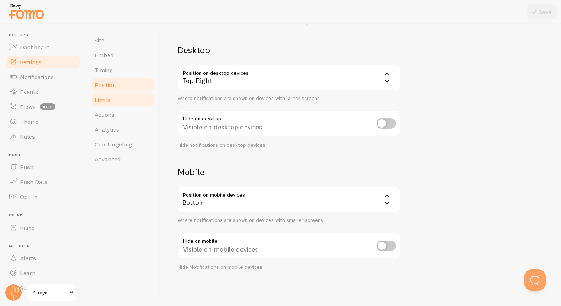
click at [127, 94] on link "Limits" at bounding box center [122, 99] width 65 height 15
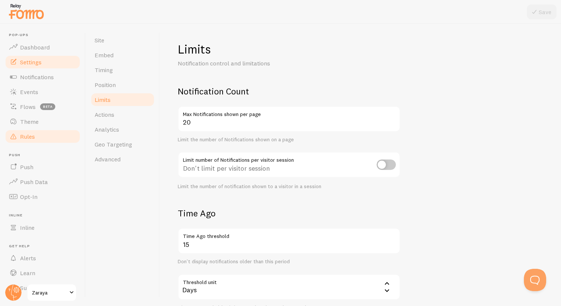
click at [33, 136] on span "Rules" at bounding box center [27, 136] width 15 height 7
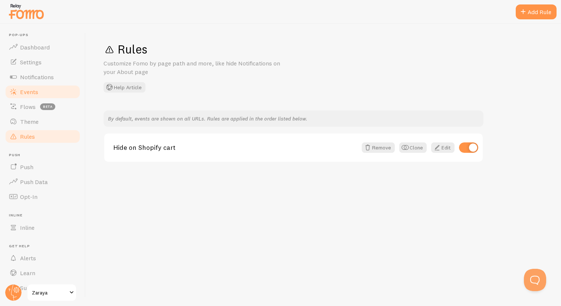
click at [36, 87] on link "Events" at bounding box center [42, 91] width 76 height 15
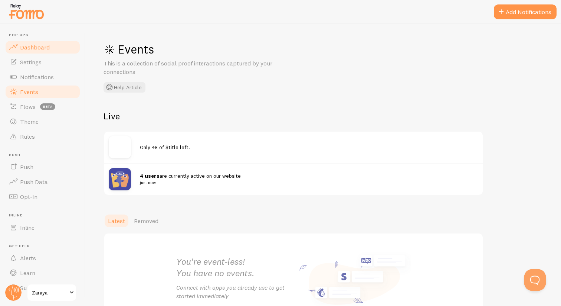
click at [55, 45] on link "Dashboard" at bounding box center [42, 47] width 76 height 15
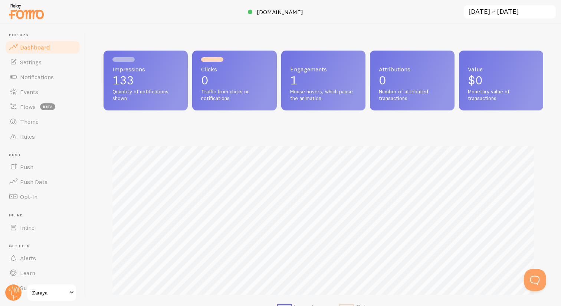
scroll to position [195, 440]
click at [153, 81] on p "133" at bounding box center [145, 80] width 66 height 12
click at [300, 72] on div "Engagements 1 Mouse hovers, which pause the animation" at bounding box center [323, 80] width 84 height 60
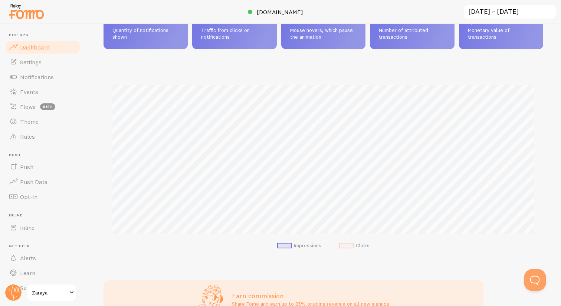
scroll to position [0, 0]
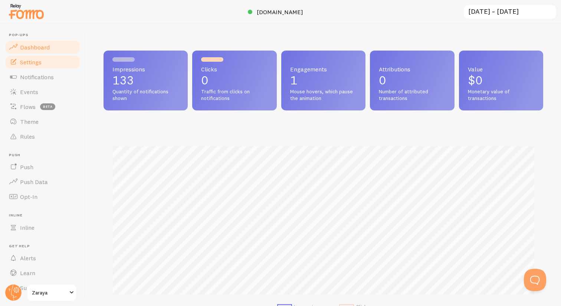
click at [44, 64] on link "Settings" at bounding box center [42, 62] width 76 height 15
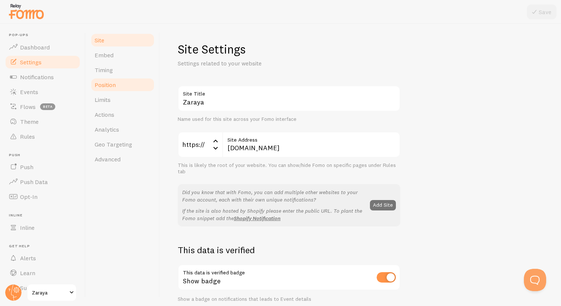
click at [127, 88] on link "Position" at bounding box center [122, 84] width 65 height 15
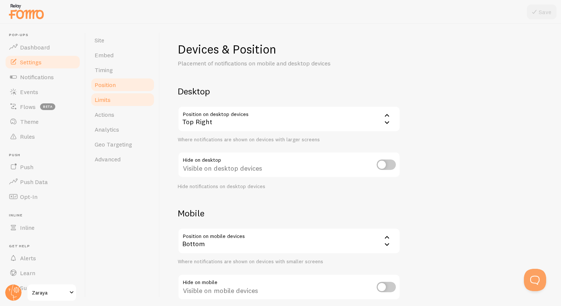
click at [139, 99] on link "Limits" at bounding box center [122, 99] width 65 height 15
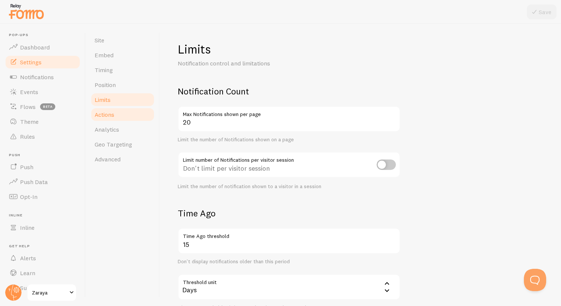
click at [131, 116] on link "Actions" at bounding box center [122, 114] width 65 height 15
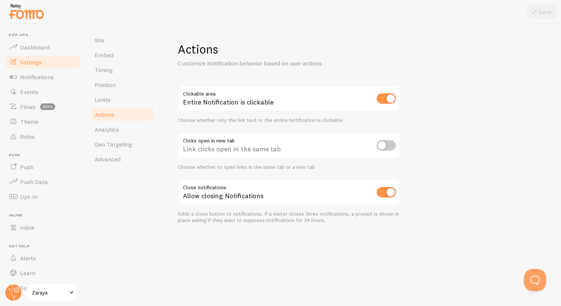
click at [244, 146] on div "Link clicks open in the same tab" at bounding box center [289, 145] width 223 height 27
click at [123, 130] on link "Analytics" at bounding box center [122, 129] width 65 height 15
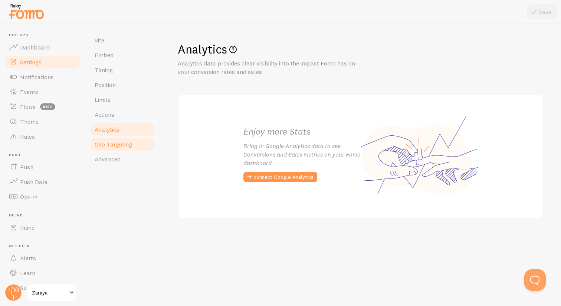
click at [123, 139] on link "Geo Targeting" at bounding box center [122, 144] width 65 height 15
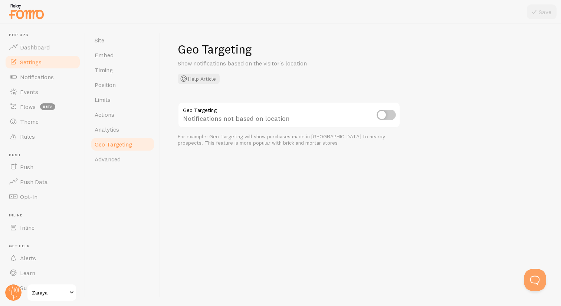
click at [382, 119] on input "checkbox" at bounding box center [386, 115] width 19 height 10
checkbox input "true"
click at [542, 13] on button "Save" at bounding box center [542, 11] width 30 height 15
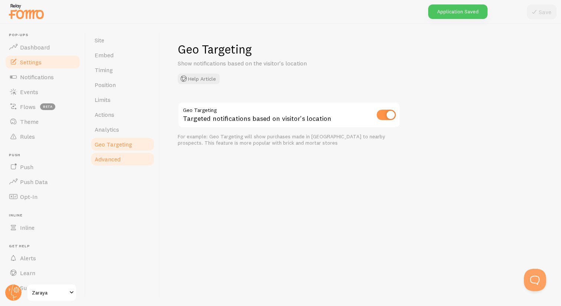
click at [127, 155] on link "Advanced" at bounding box center [122, 158] width 65 height 15
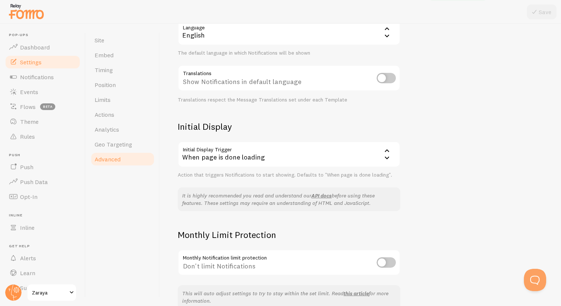
scroll to position [125, 0]
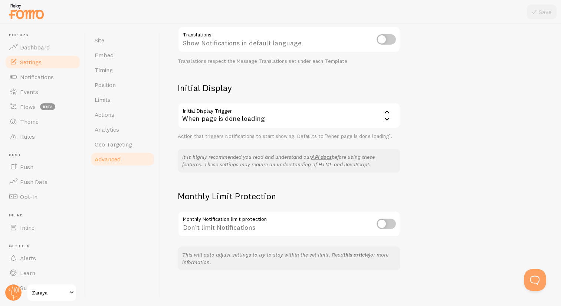
click at [282, 115] on div "When page is done loading" at bounding box center [289, 115] width 223 height 26
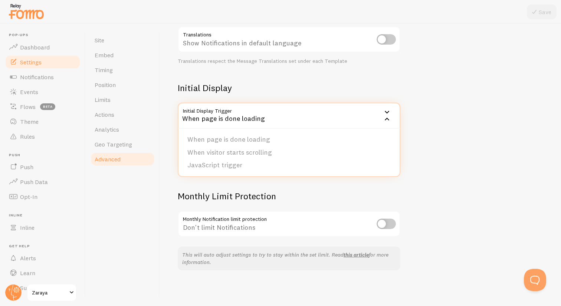
click at [142, 201] on div "Site Embed Timing Position Limits Actions Analytics Geo Targeting Advanced" at bounding box center [123, 165] width 74 height 282
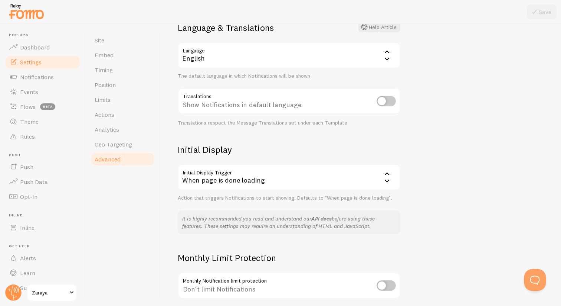
scroll to position [39, 0]
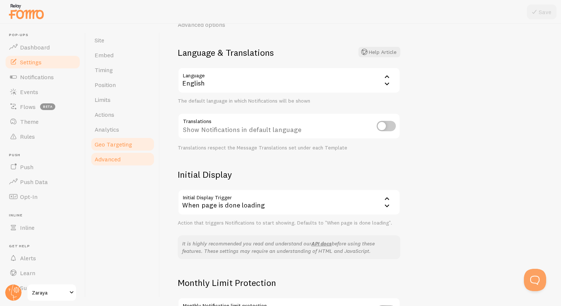
click at [134, 145] on link "Geo Targeting" at bounding box center [122, 144] width 65 height 15
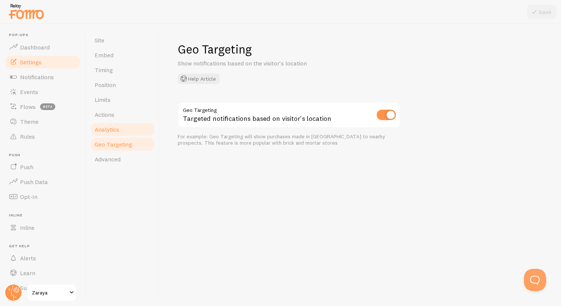
click at [125, 127] on link "Analytics" at bounding box center [122, 129] width 65 height 15
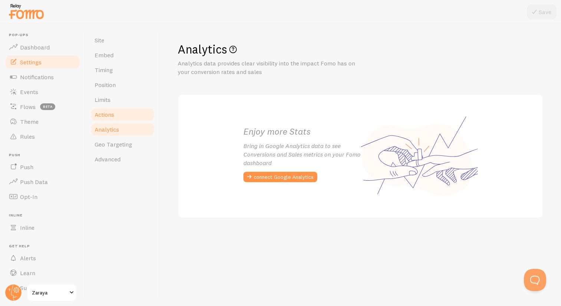
click at [127, 112] on link "Actions" at bounding box center [122, 114] width 65 height 15
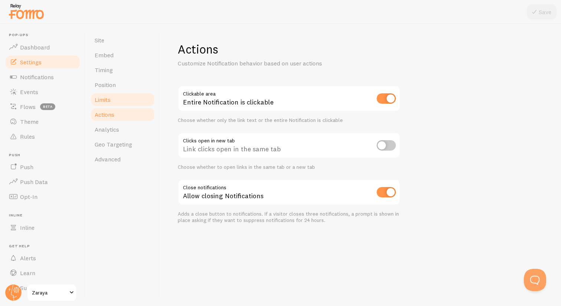
click at [125, 98] on link "Limits" at bounding box center [122, 99] width 65 height 15
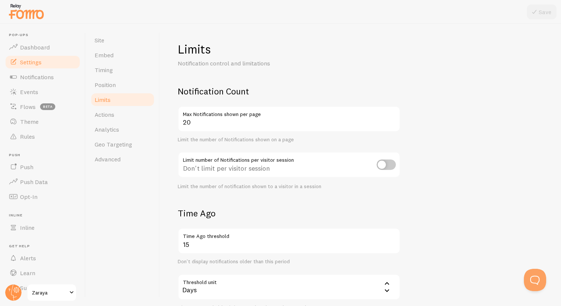
click at [230, 166] on div "Don't limit per visitor session" at bounding box center [289, 164] width 223 height 27
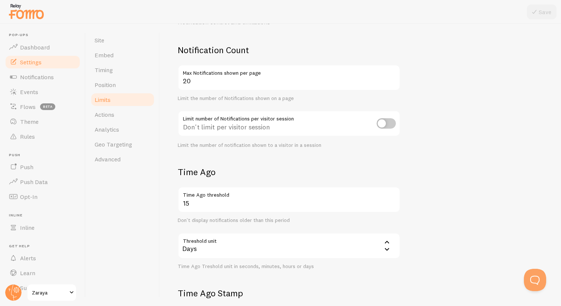
scroll to position [51, 0]
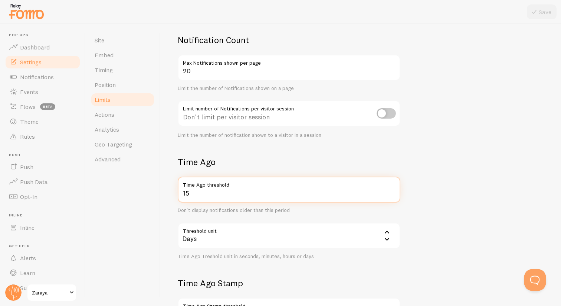
click at [256, 194] on input "15" at bounding box center [289, 189] width 223 height 26
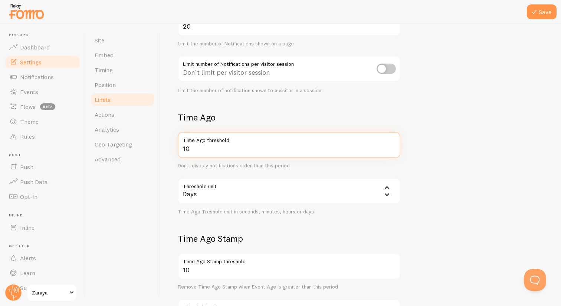
scroll to position [113, 0]
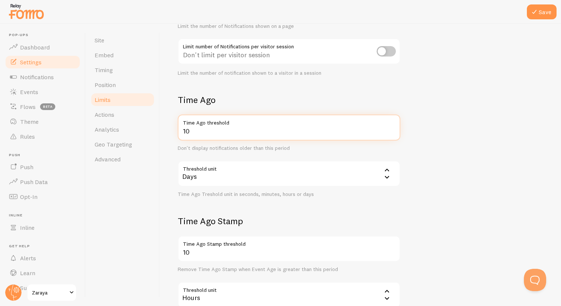
type input "10"
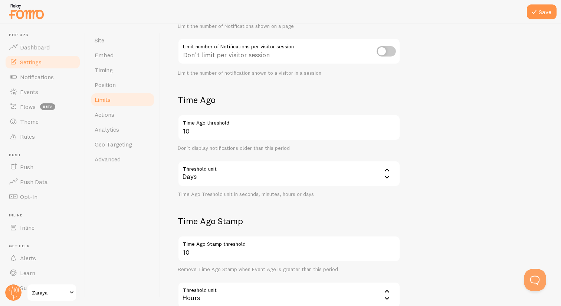
click at [275, 168] on div "Days" at bounding box center [289, 173] width 223 height 26
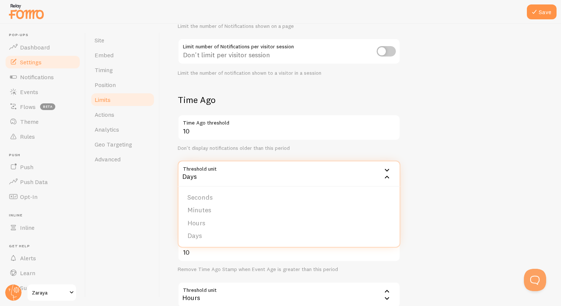
click at [127, 240] on div "Site Embed Timing Position Limits Actions Analytics Geo Targeting Advanced" at bounding box center [123, 165] width 74 height 282
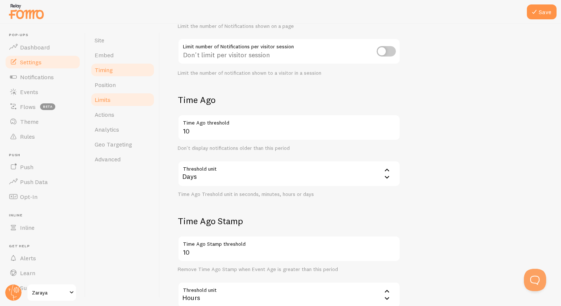
click at [114, 75] on link "Timing" at bounding box center [122, 69] width 65 height 15
click at [124, 87] on link "Position" at bounding box center [122, 84] width 65 height 15
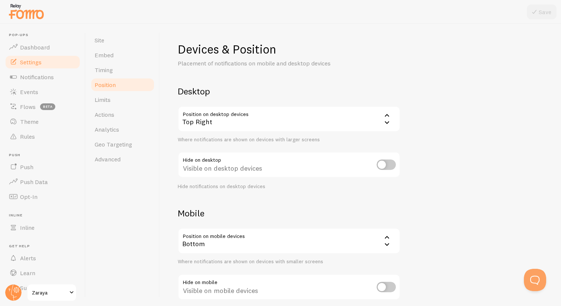
click at [266, 114] on div "Top Right" at bounding box center [289, 119] width 223 height 26
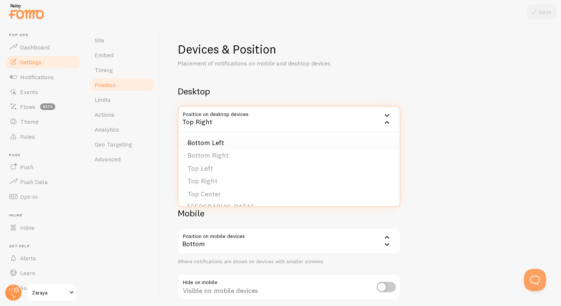
click at [246, 148] on li "Bottom Left" at bounding box center [289, 142] width 221 height 13
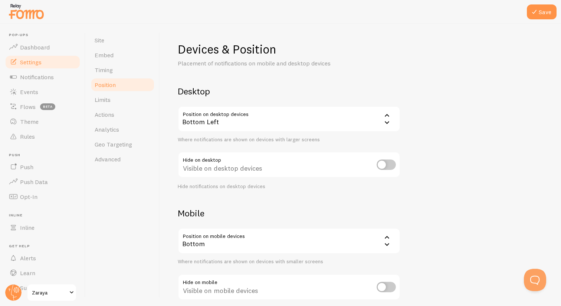
click at [225, 167] on div "Visible on desktop devices" at bounding box center [289, 164] width 223 height 27
click at [537, 8] on icon at bounding box center [534, 11] width 9 height 9
click at [121, 63] on link "Timing" at bounding box center [122, 69] width 65 height 15
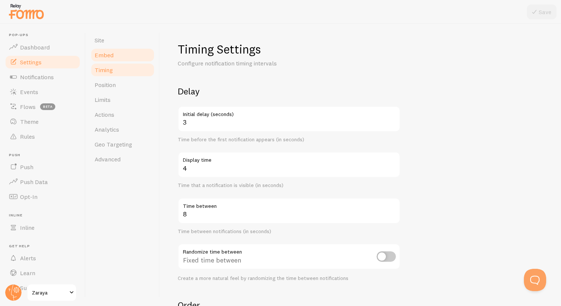
click at [128, 55] on link "Embed" at bounding box center [122, 55] width 65 height 15
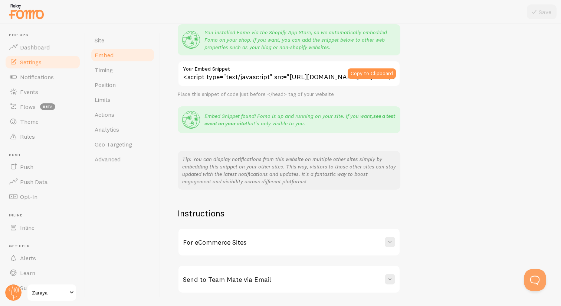
scroll to position [93, 0]
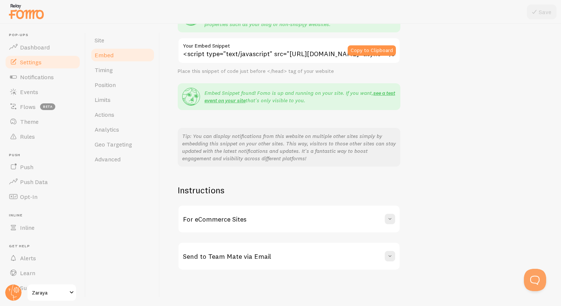
click at [257, 226] on div "For eCommerce Sites" at bounding box center [289, 218] width 221 height 27
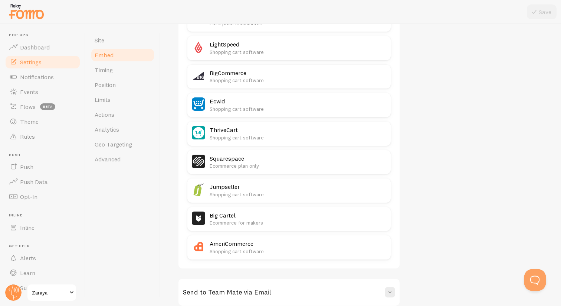
scroll to position [448, 0]
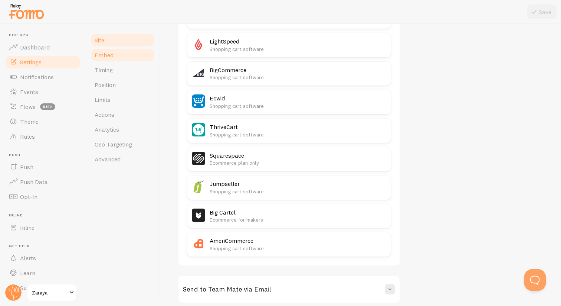
click at [124, 37] on link "Site" at bounding box center [122, 40] width 65 height 15
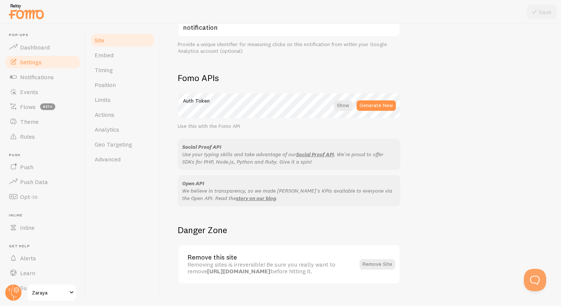
scroll to position [395, 0]
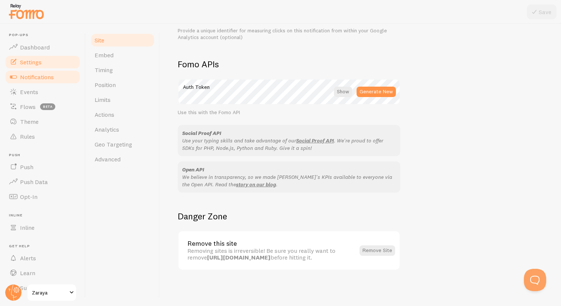
click at [45, 73] on span "Notifications" at bounding box center [37, 76] width 34 height 7
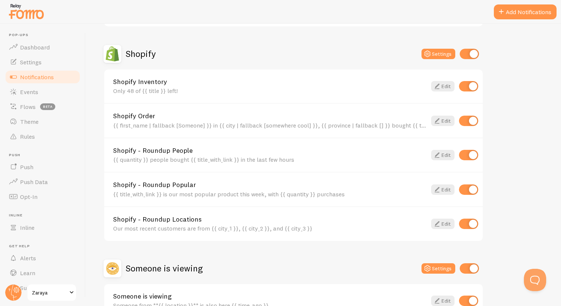
scroll to position [237, 0]
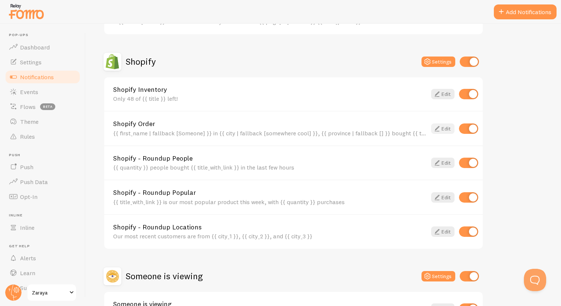
click at [450, 128] on link "Edit" at bounding box center [442, 128] width 23 height 10
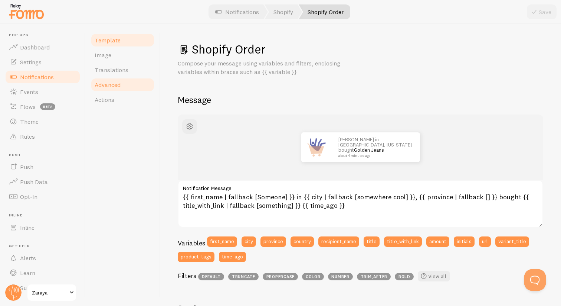
click at [128, 88] on link "Advanced" at bounding box center [122, 84] width 65 height 15
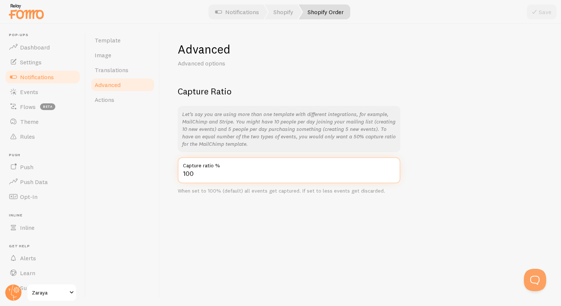
click at [214, 178] on input "100" at bounding box center [289, 170] width 223 height 26
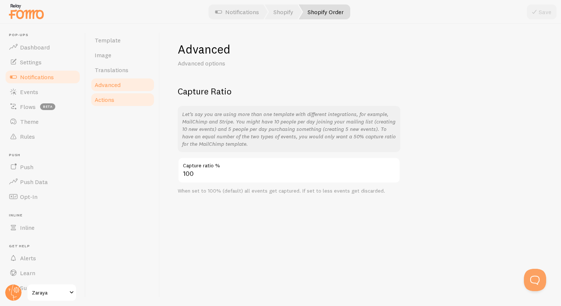
click at [131, 98] on link "Actions" at bounding box center [122, 99] width 65 height 15
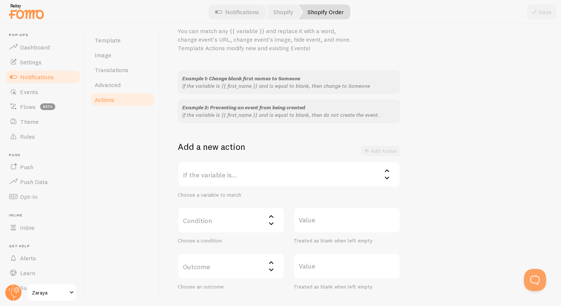
scroll to position [34, 0]
click at [246, 117] on div "Example 2: Preventing an event from being created if the variable is {{ first_n…" at bounding box center [289, 109] width 223 height 24
click at [214, 178] on label "If the variable is..." at bounding box center [289, 172] width 223 height 26
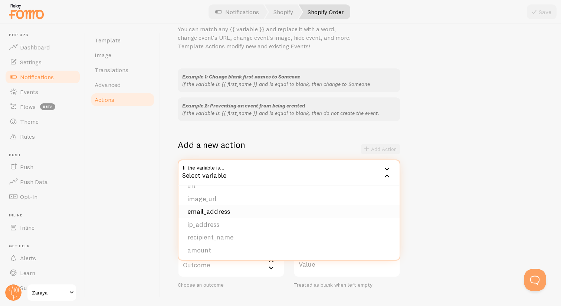
scroll to position [0, 0]
click at [228, 193] on li "first_name" at bounding box center [289, 196] width 221 height 13
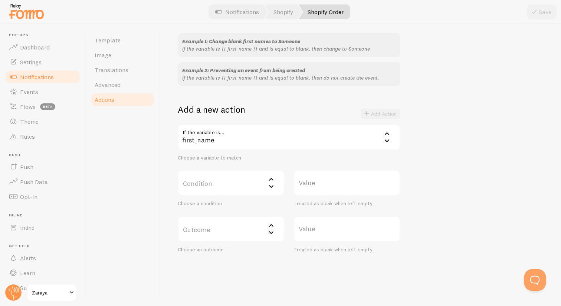
scroll to position [80, 0]
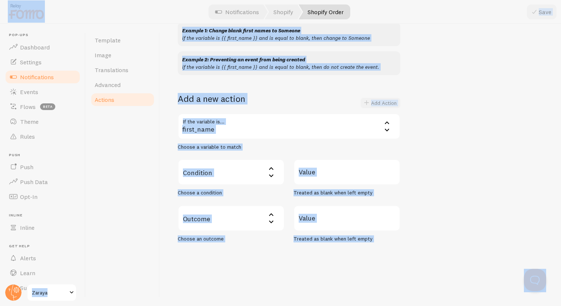
click at [152, 189] on div "Template Image Translations Advanced Actions" at bounding box center [123, 165] width 74 height 282
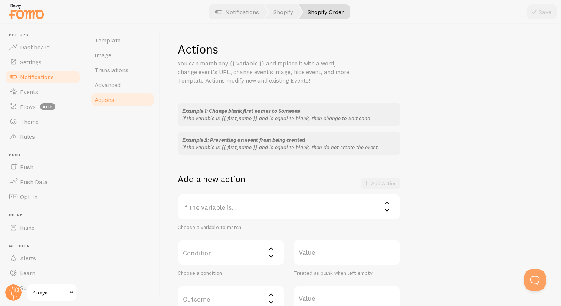
click at [50, 71] on link "Notifications" at bounding box center [42, 76] width 76 height 15
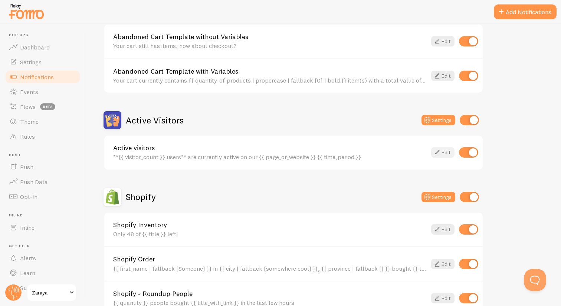
scroll to position [98, 0]
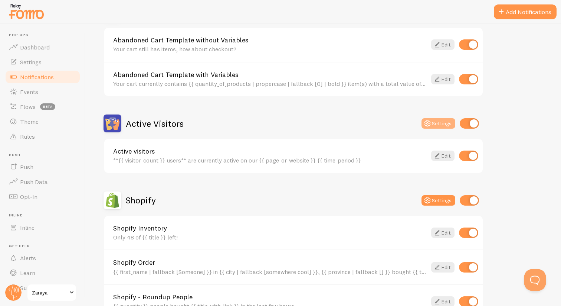
click at [443, 119] on button "Settings" at bounding box center [439, 123] width 34 height 10
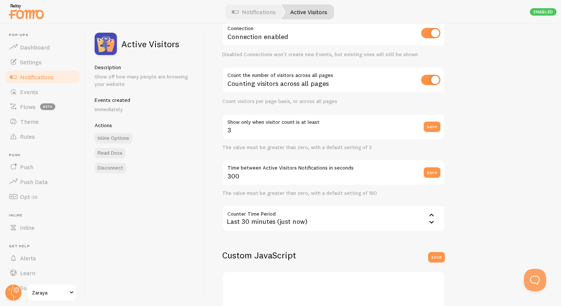
scroll to position [43, 0]
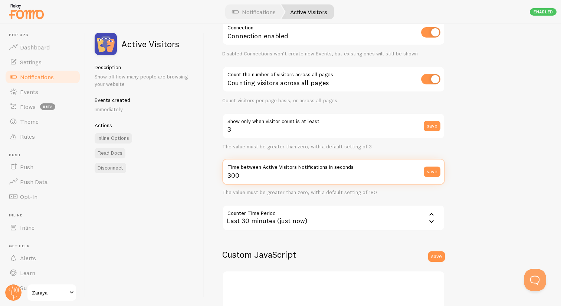
click at [255, 175] on input "300" at bounding box center [333, 172] width 223 height 26
type input "295"
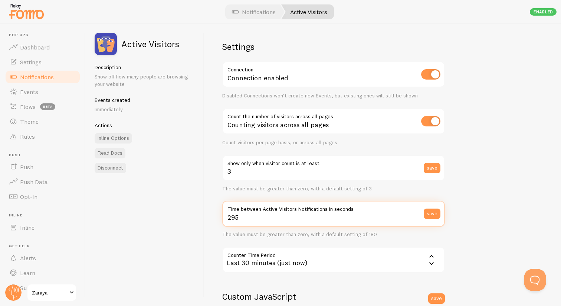
scroll to position [0, 0]
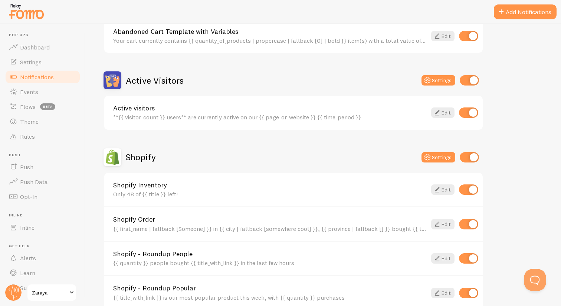
scroll to position [184, 0]
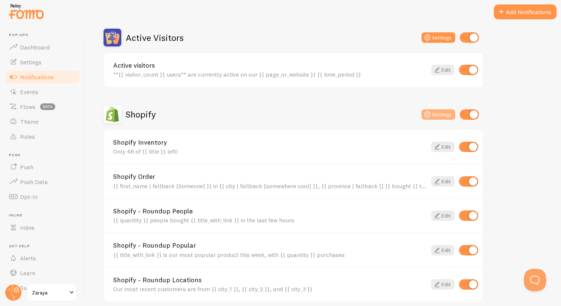
click at [434, 111] on button "Settings" at bounding box center [439, 114] width 34 height 10
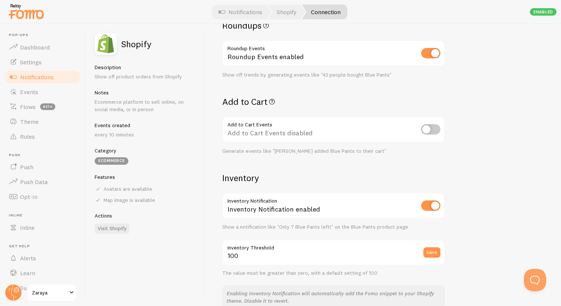
scroll to position [476, 0]
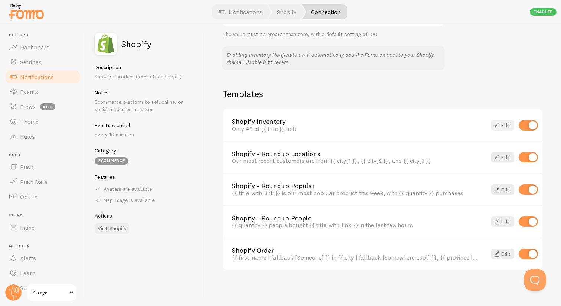
click at [511, 127] on link "Edit" at bounding box center [502, 125] width 23 height 10
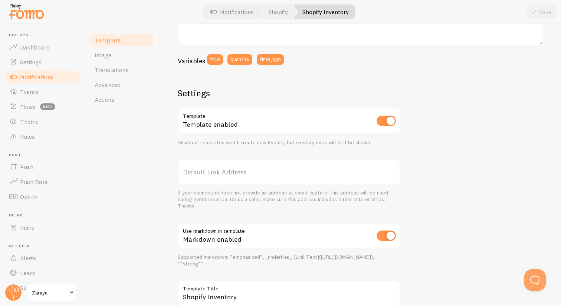
scroll to position [187, 0]
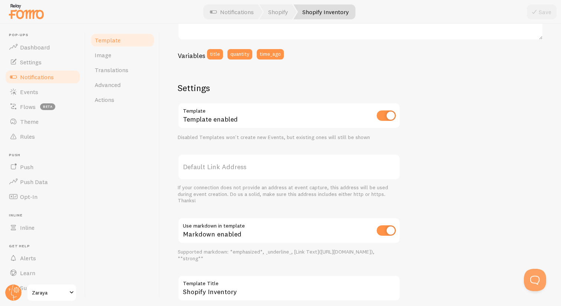
click at [272, 173] on label "Default Link Address" at bounding box center [289, 167] width 223 height 26
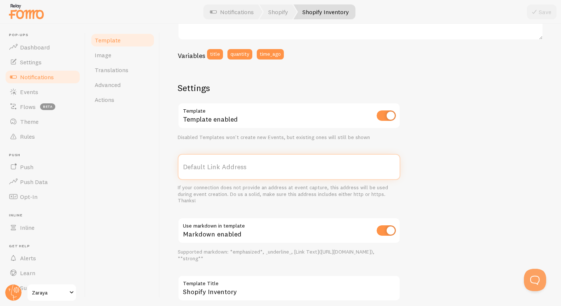
click at [272, 173] on input "Default Link Address" at bounding box center [289, 167] width 223 height 26
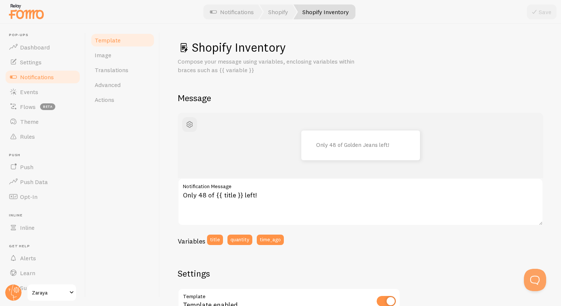
scroll to position [0, 0]
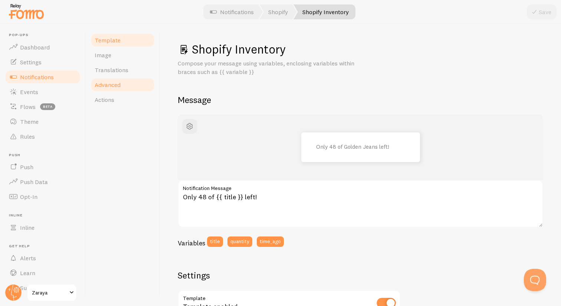
click at [127, 85] on link "Advanced" at bounding box center [122, 84] width 65 height 15
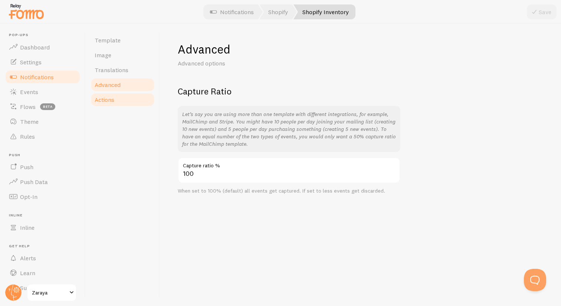
click at [127, 97] on link "Actions" at bounding box center [122, 99] width 65 height 15
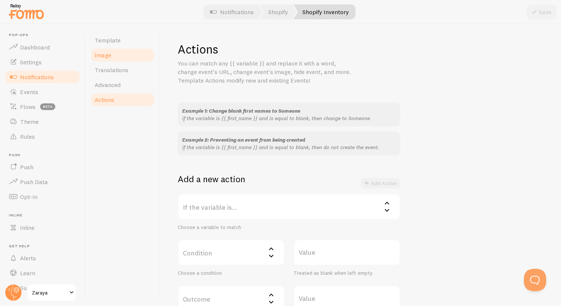
click at [107, 55] on span "Image" at bounding box center [103, 54] width 17 height 7
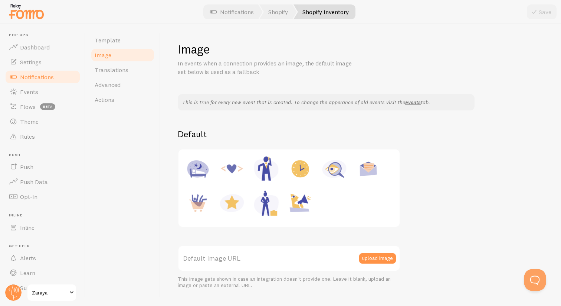
click at [46, 77] on span "Notifications" at bounding box center [37, 76] width 34 height 7
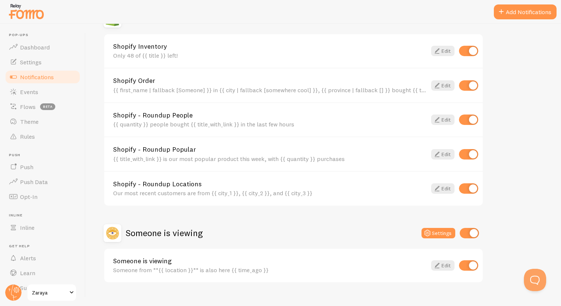
scroll to position [293, 0]
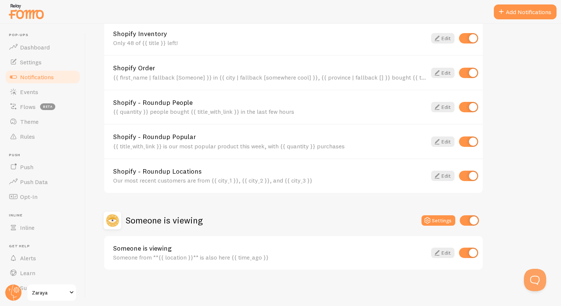
click at [442, 214] on div "Someone is viewing Settings" at bounding box center [294, 220] width 380 height 18
click at [441, 219] on button "Settings" at bounding box center [439, 220] width 34 height 10
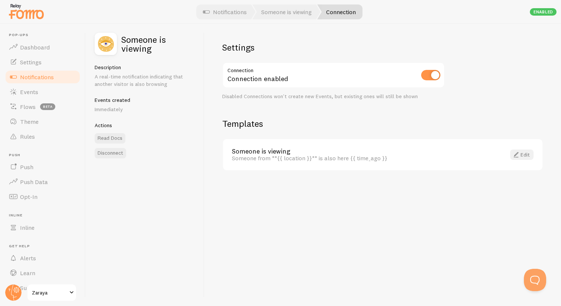
click at [519, 152] on span at bounding box center [516, 154] width 9 height 9
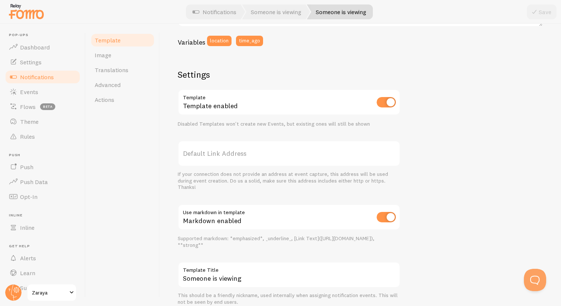
scroll to position [231, 0]
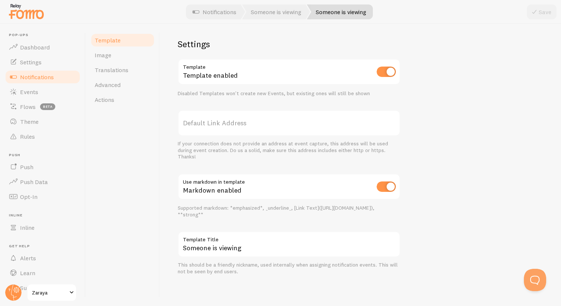
click at [259, 242] on label "Template Title" at bounding box center [289, 237] width 223 height 13
click at [259, 242] on input "Someone is viewing" at bounding box center [289, 244] width 223 height 26
select select "default"
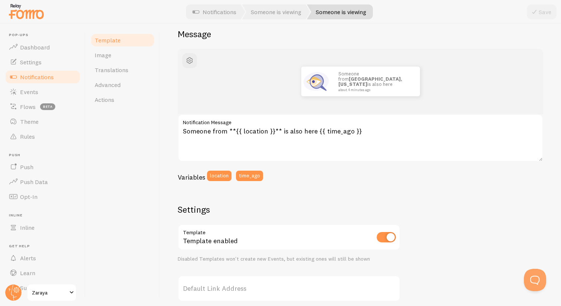
click at [50, 76] on span "Notifications" at bounding box center [37, 76] width 34 height 7
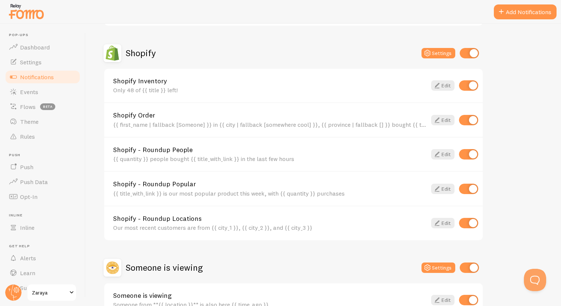
scroll to position [242, 0]
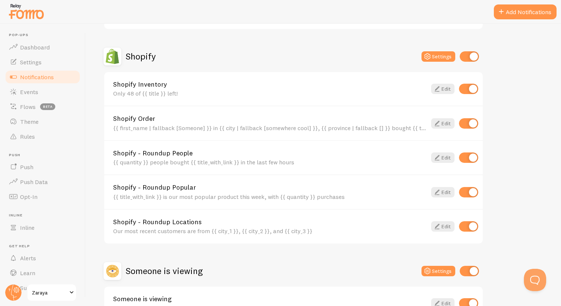
click at [466, 90] on input "checkbox" at bounding box center [468, 89] width 19 height 10
checkbox input "false"
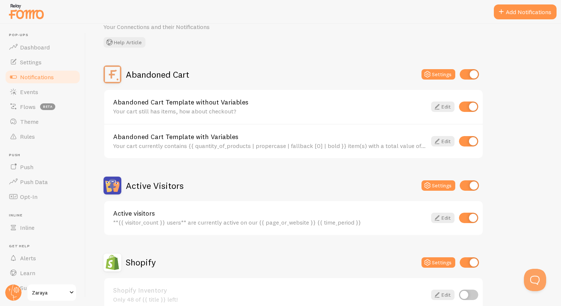
scroll to position [0, 0]
